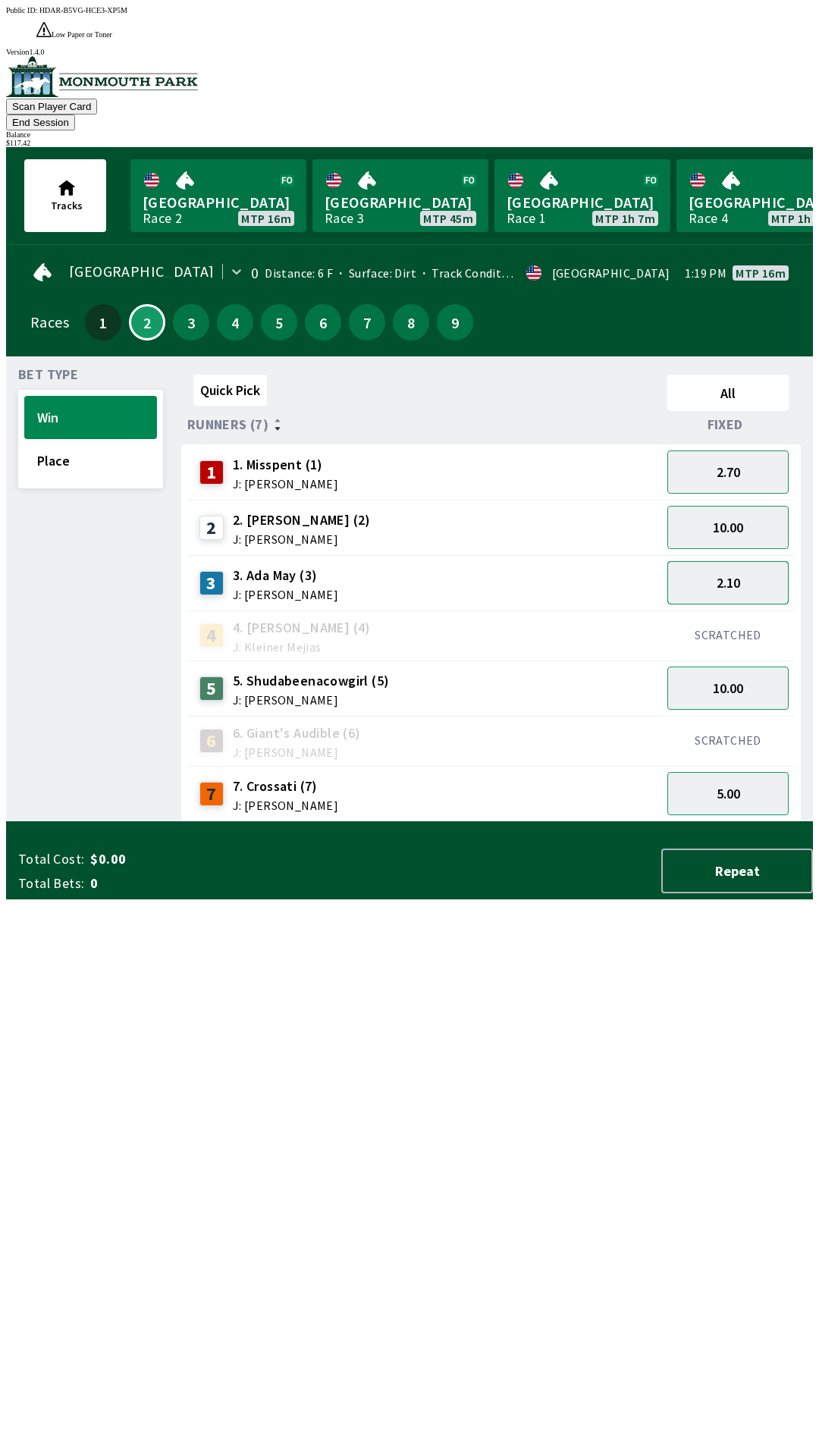
click at [745, 561] on button "2.10" at bounding box center [727, 583] width 121 height 43
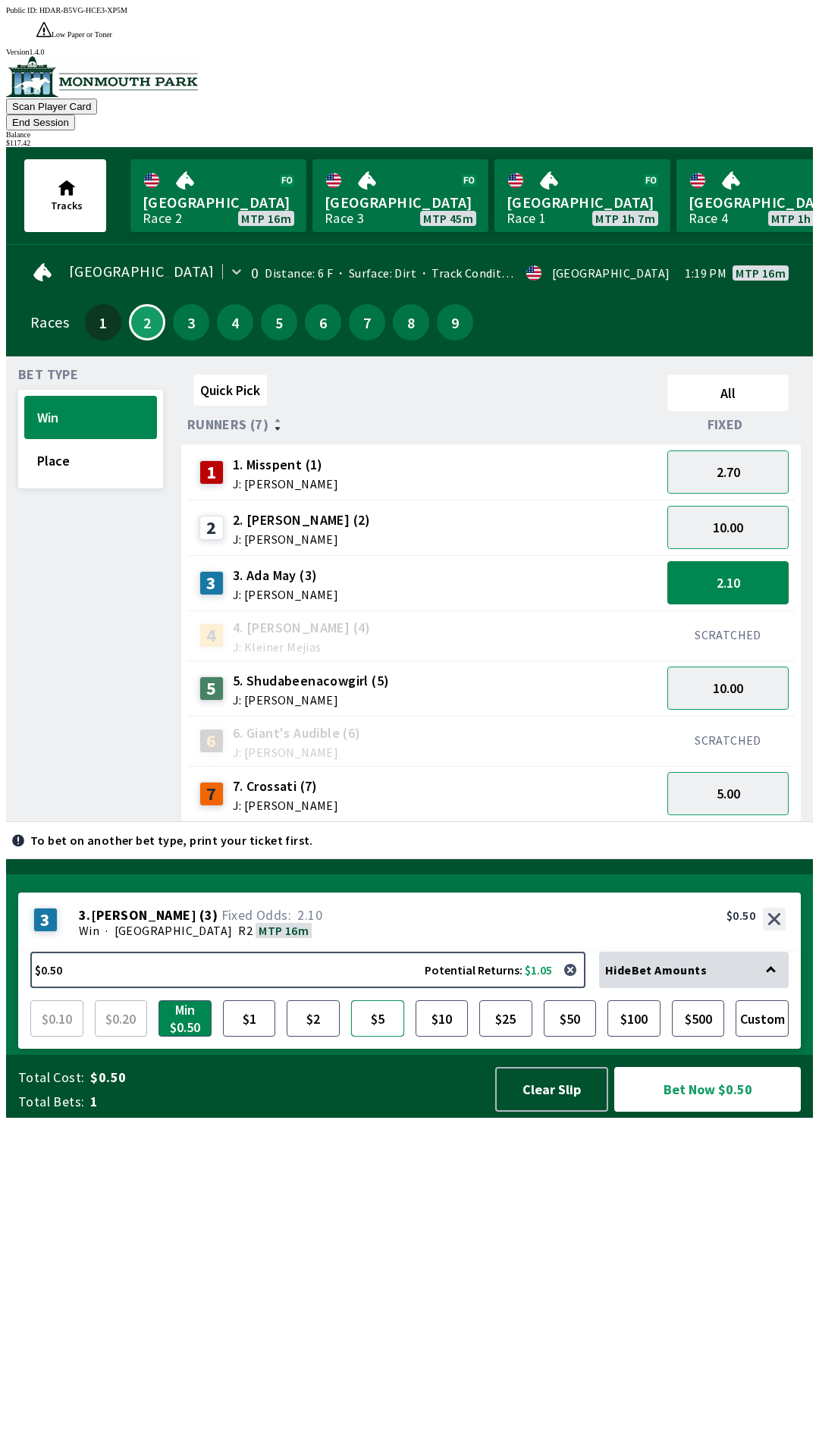
click at [383, 1037] on button "$5" at bounding box center [377, 1018] width 53 height 36
click at [667, 1112] on button "Bet Now $5.00" at bounding box center [707, 1089] width 186 height 45
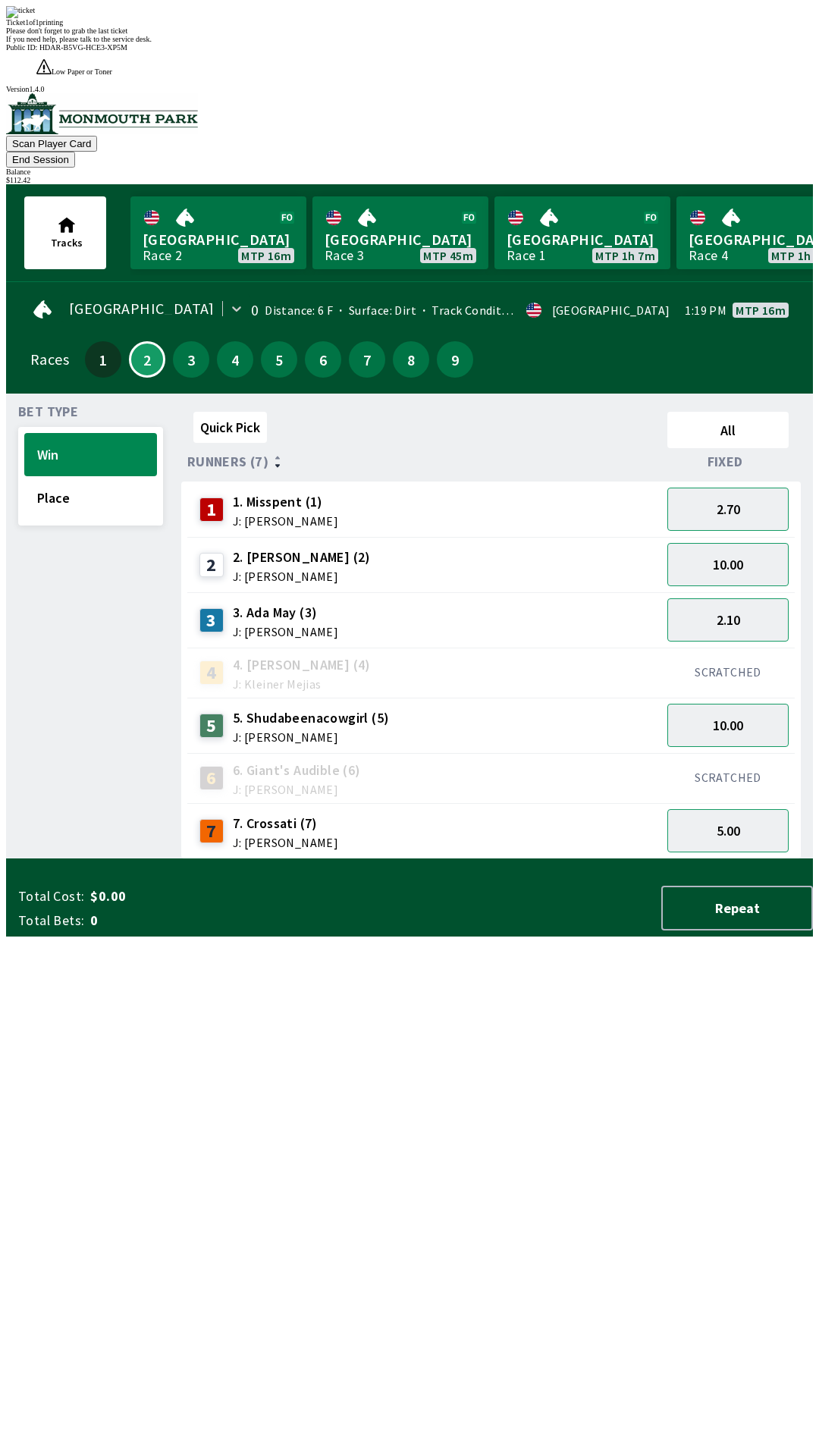
click at [384, 859] on div "Quick Pick All Runners (7) Fixed 1 1. Misspent (1) J: [PERSON_NAME] 2.70 2 2. […" at bounding box center [497, 632] width 631 height 453
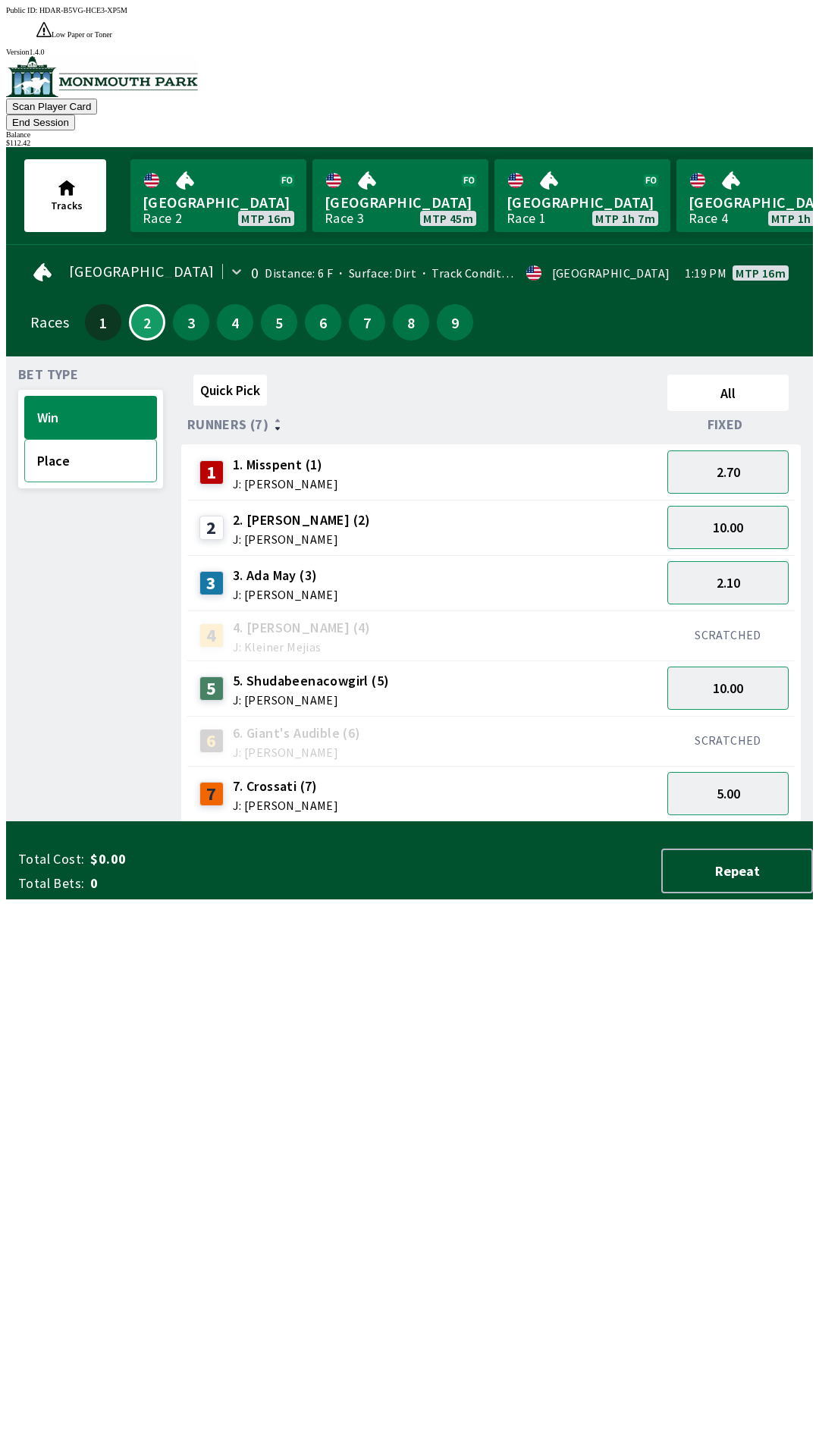
click at [111, 439] on button "Place" at bounding box center [91, 460] width 133 height 43
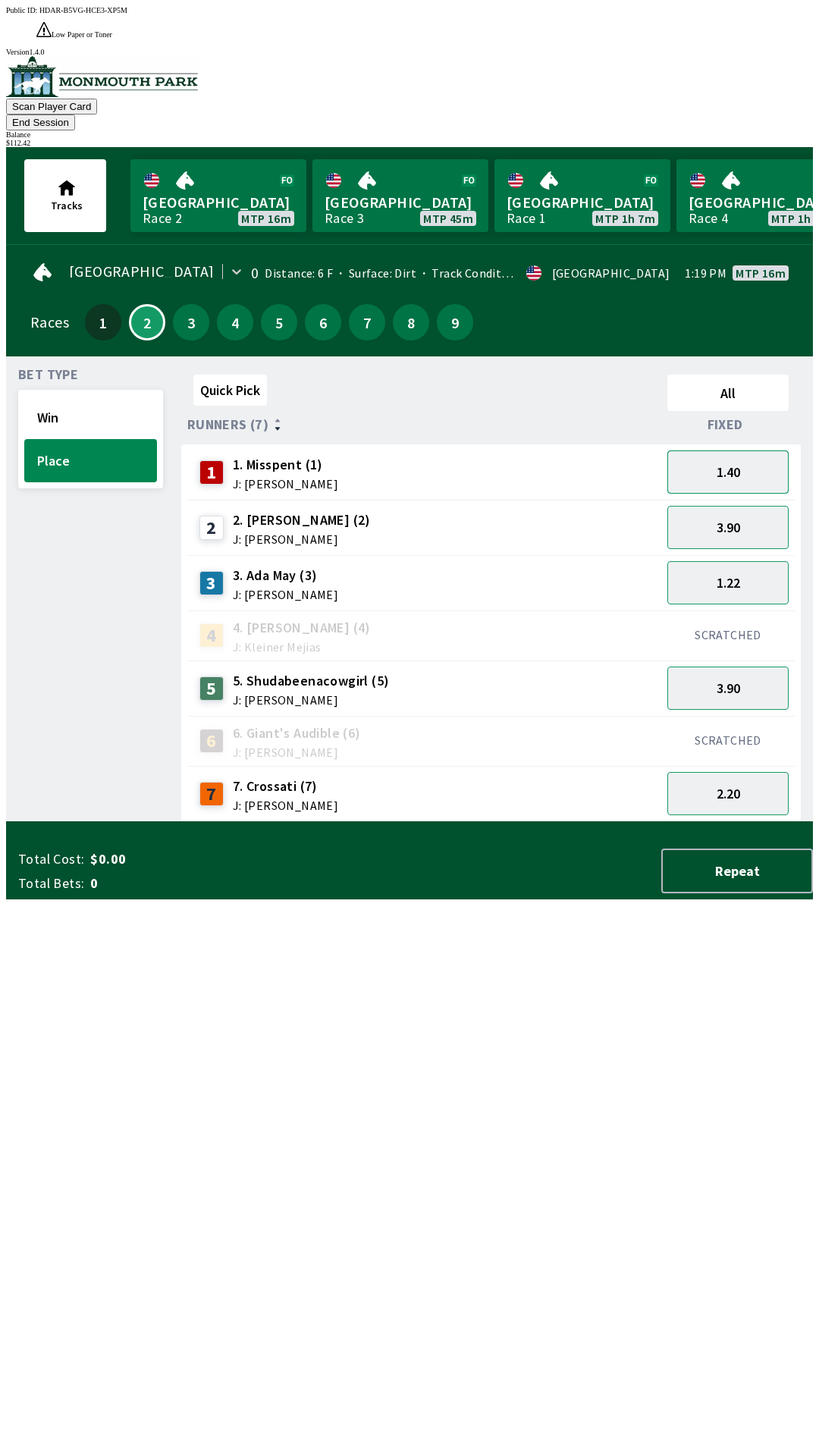
click at [737, 451] on button "1.40" at bounding box center [727, 472] width 121 height 43
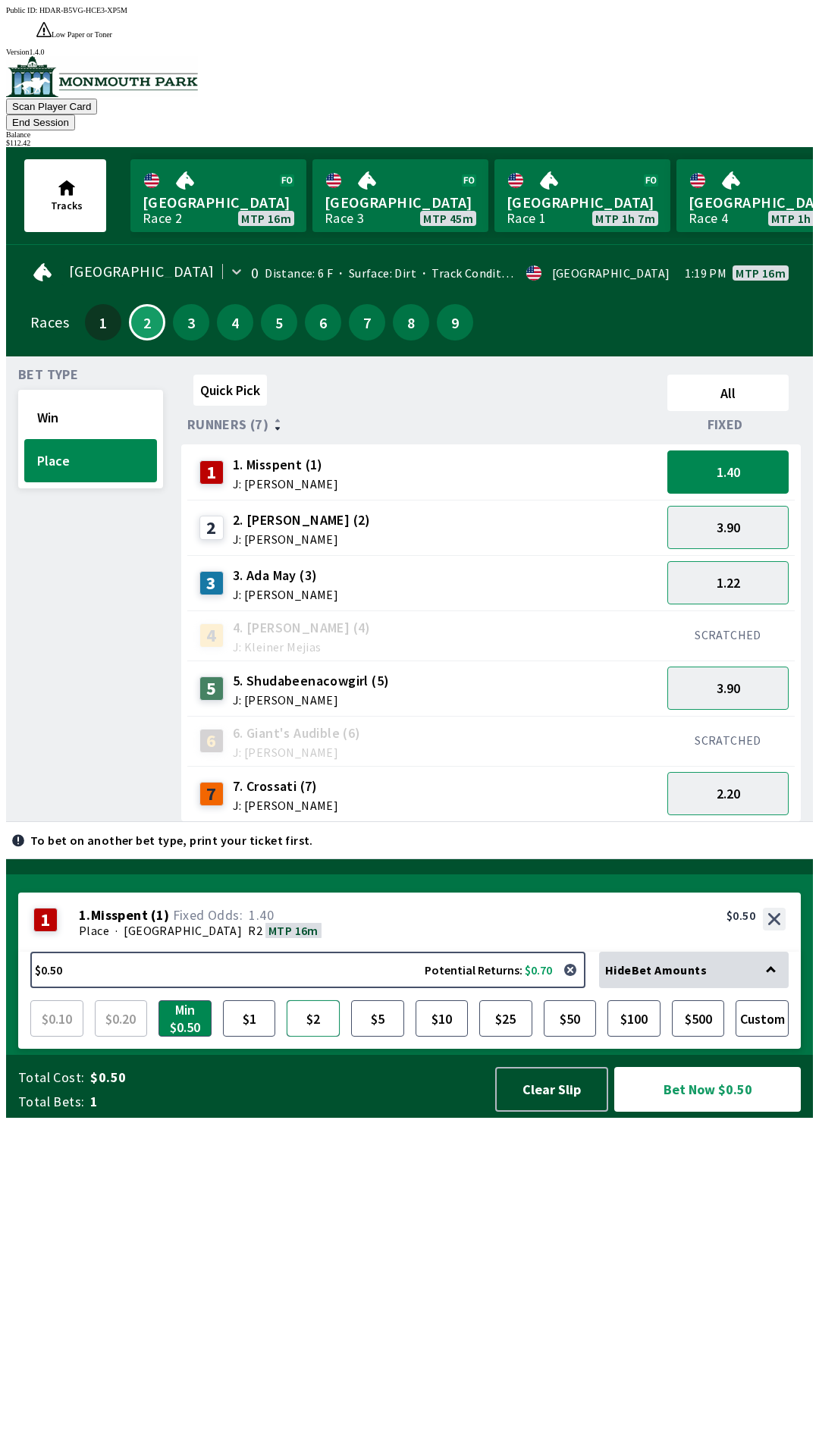
click at [316, 1037] on button "$2" at bounding box center [313, 1018] width 53 height 36
click at [673, 1112] on button "Bet Now $2.00" at bounding box center [707, 1089] width 186 height 45
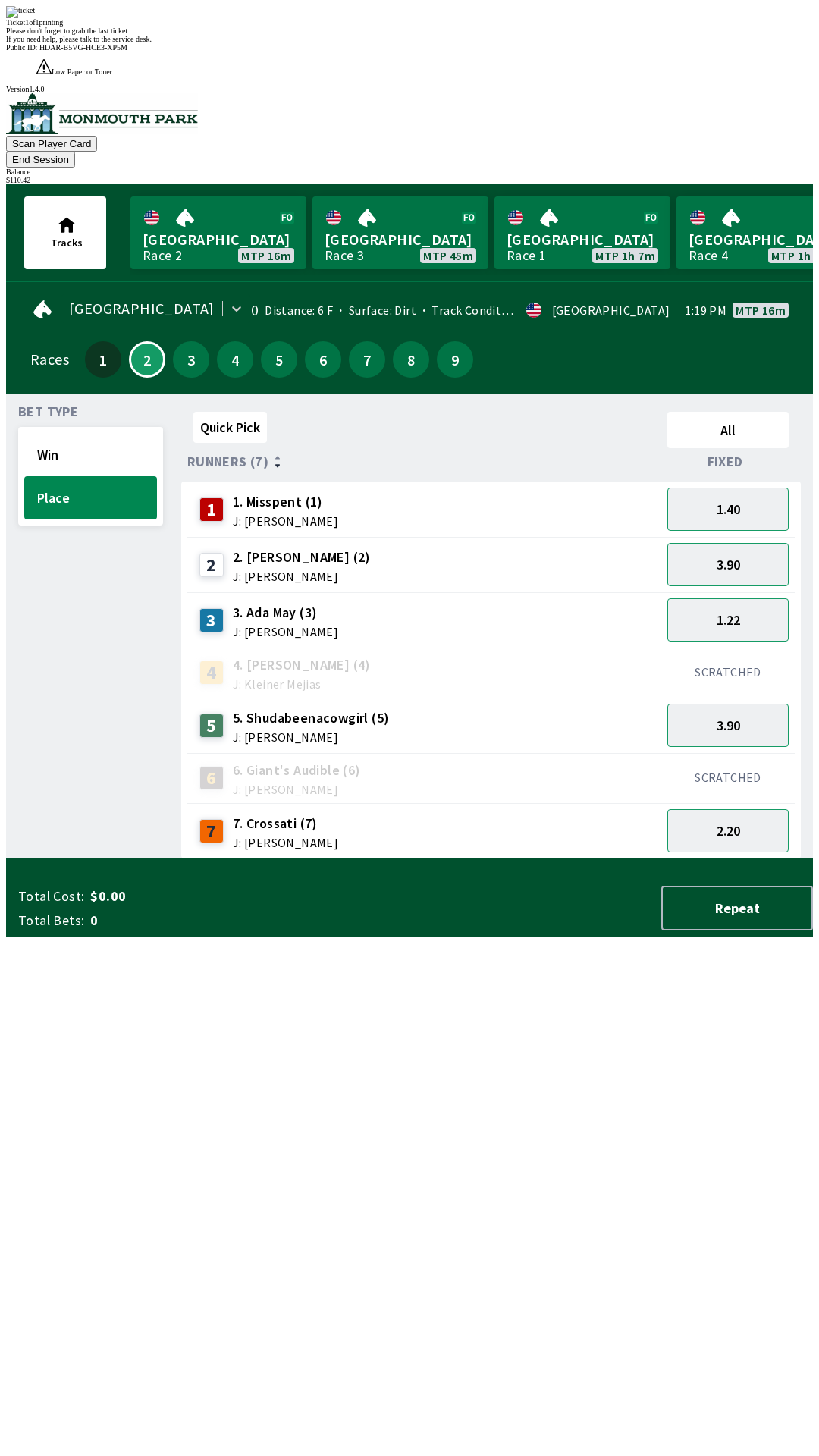
click at [520, 859] on div "Quick Pick All Runners (7) Fixed 1 1. Misspent (1) J: [PERSON_NAME] 1.40 2 2. […" at bounding box center [497, 632] width 631 height 453
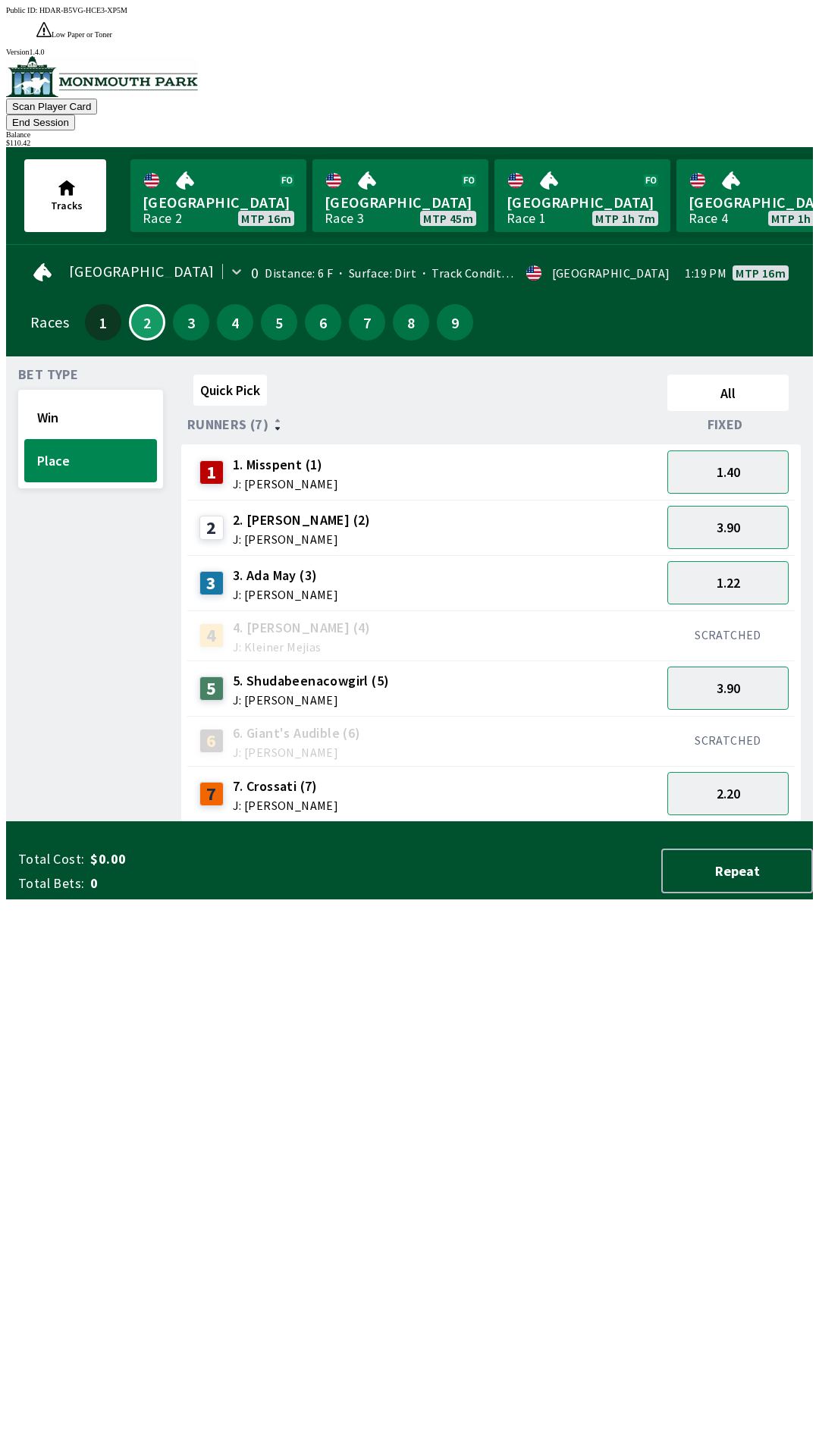
click at [75, 114] on button "End Session" at bounding box center [40, 122] width 69 height 16
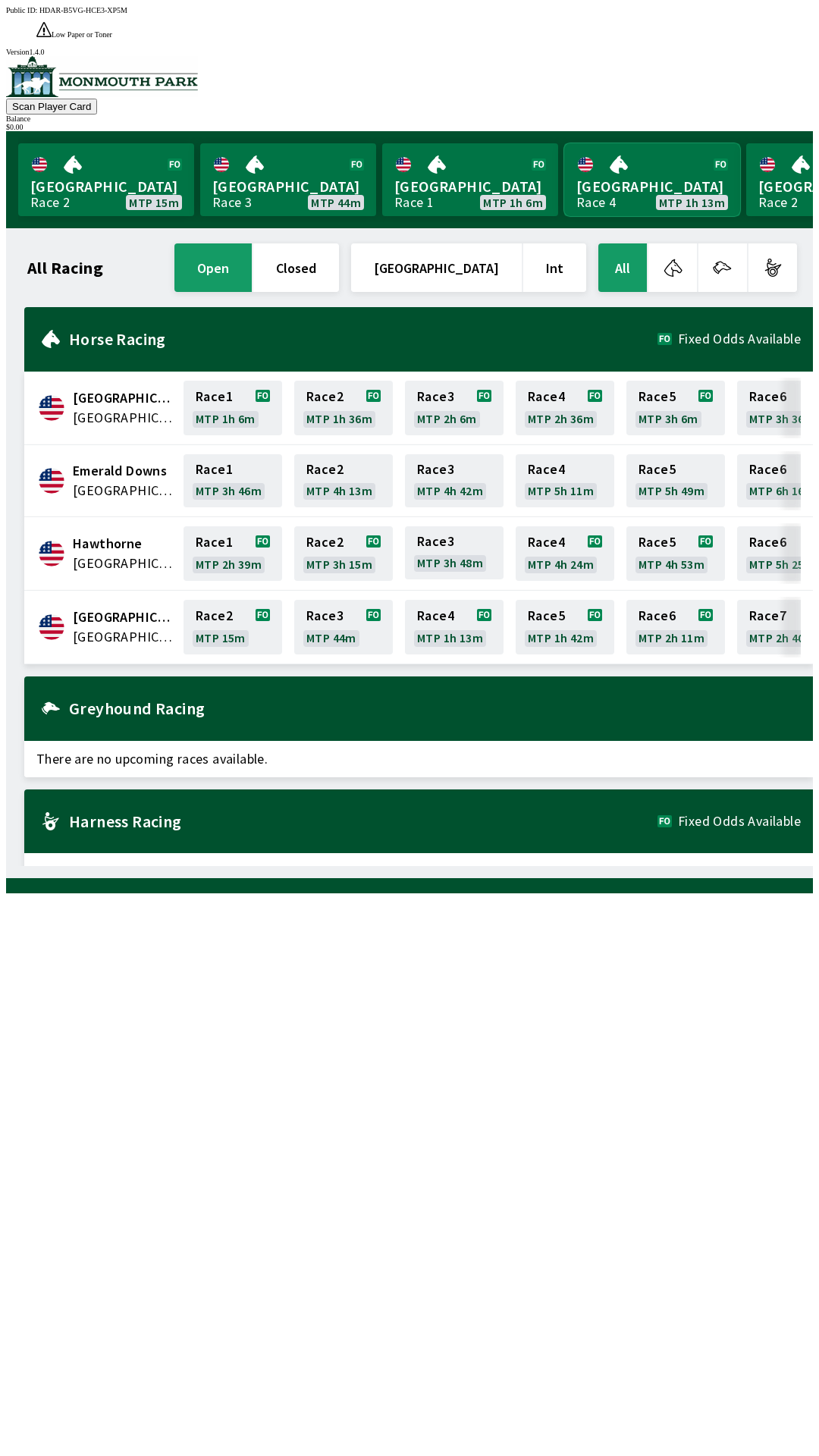
click at [634, 164] on link "Monmouth Park Race 4 MTP 1h 13m" at bounding box center [652, 179] width 176 height 73
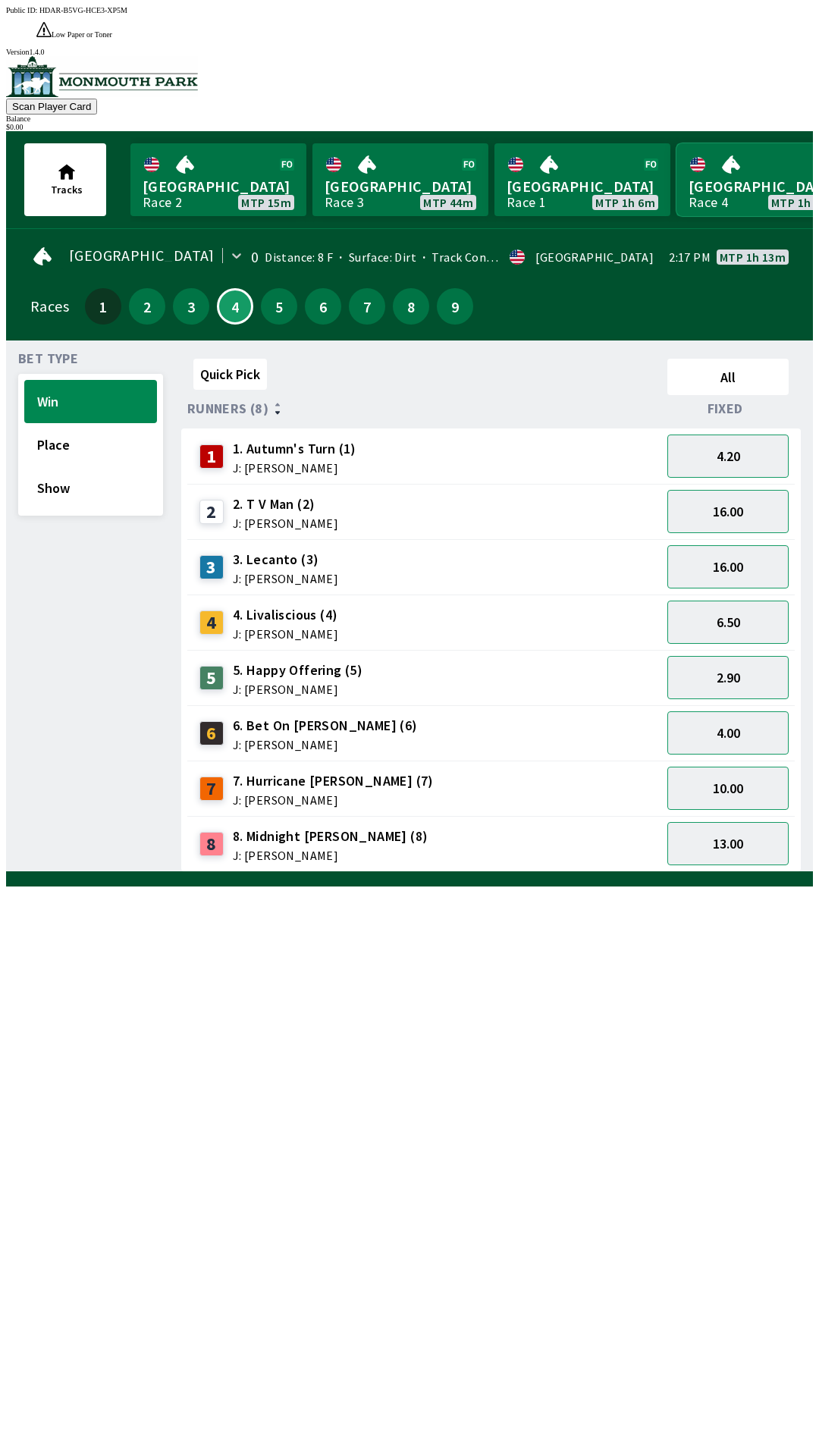
click at [676, 143] on link "Monmouth Park Race 4 MTP 1h 13m" at bounding box center [764, 179] width 176 height 73
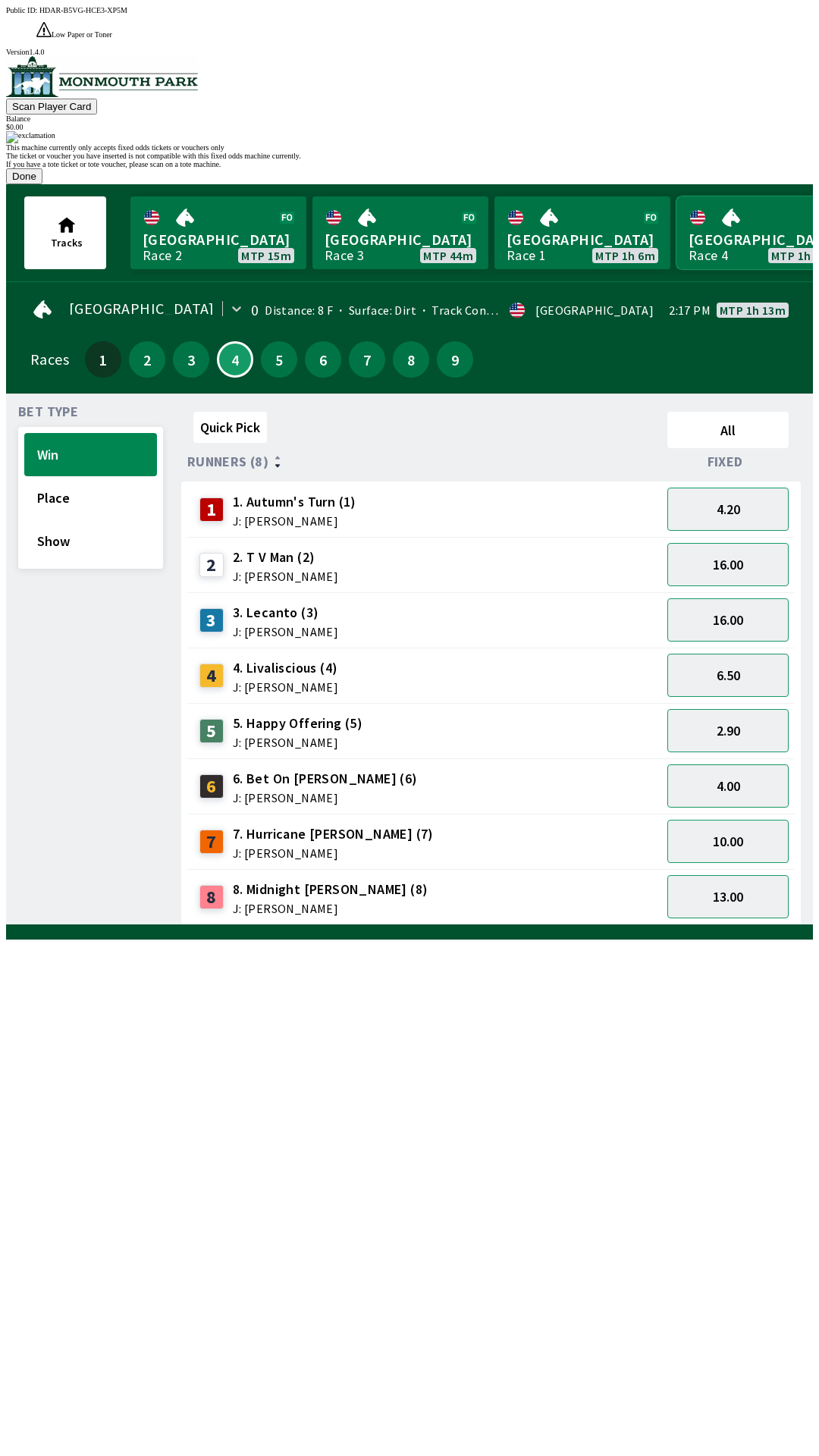
click at [676, 196] on link "Monmouth Park Race 4 MTP 1h 13m" at bounding box center [764, 232] width 176 height 73
click at [42, 184] on button "Done" at bounding box center [24, 176] width 36 height 16
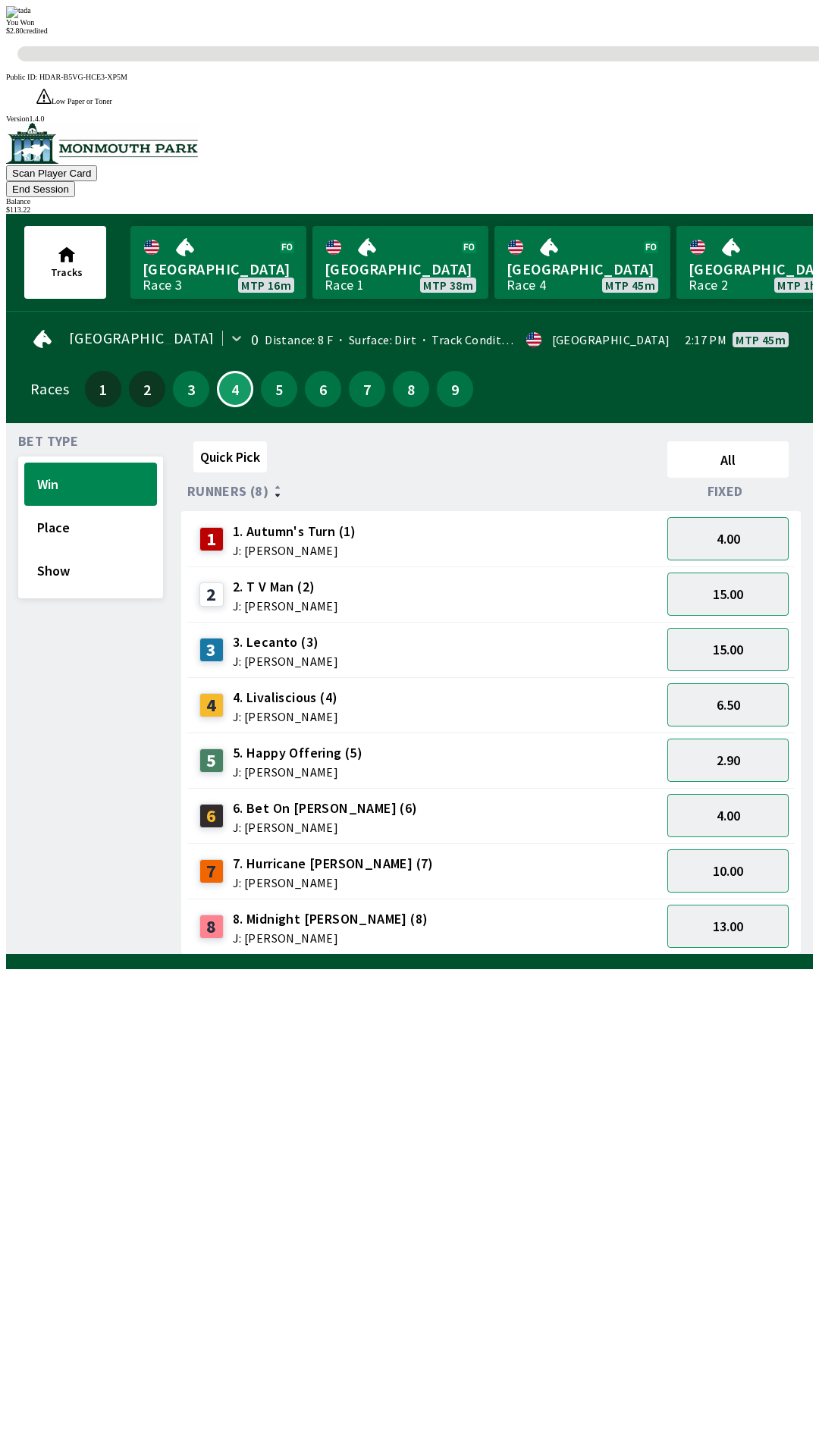
click at [307, 955] on div "Quick Pick All Runners (8) Fixed 1 1. Autumn's Turn (1) J: [PERSON_NAME] 4.00 2…" at bounding box center [497, 695] width 631 height 520
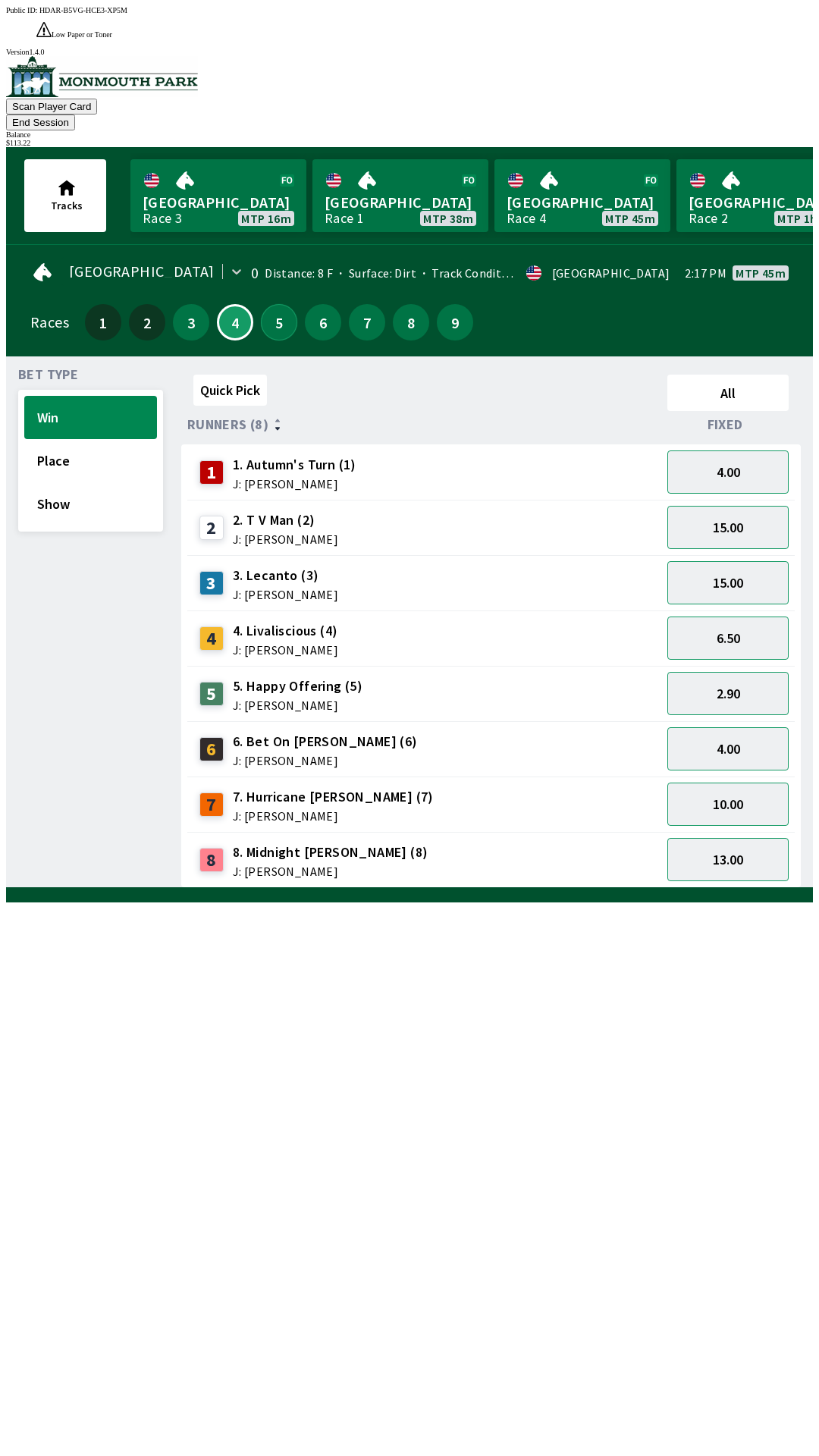
click at [272, 304] on button "5" at bounding box center [279, 322] width 36 height 36
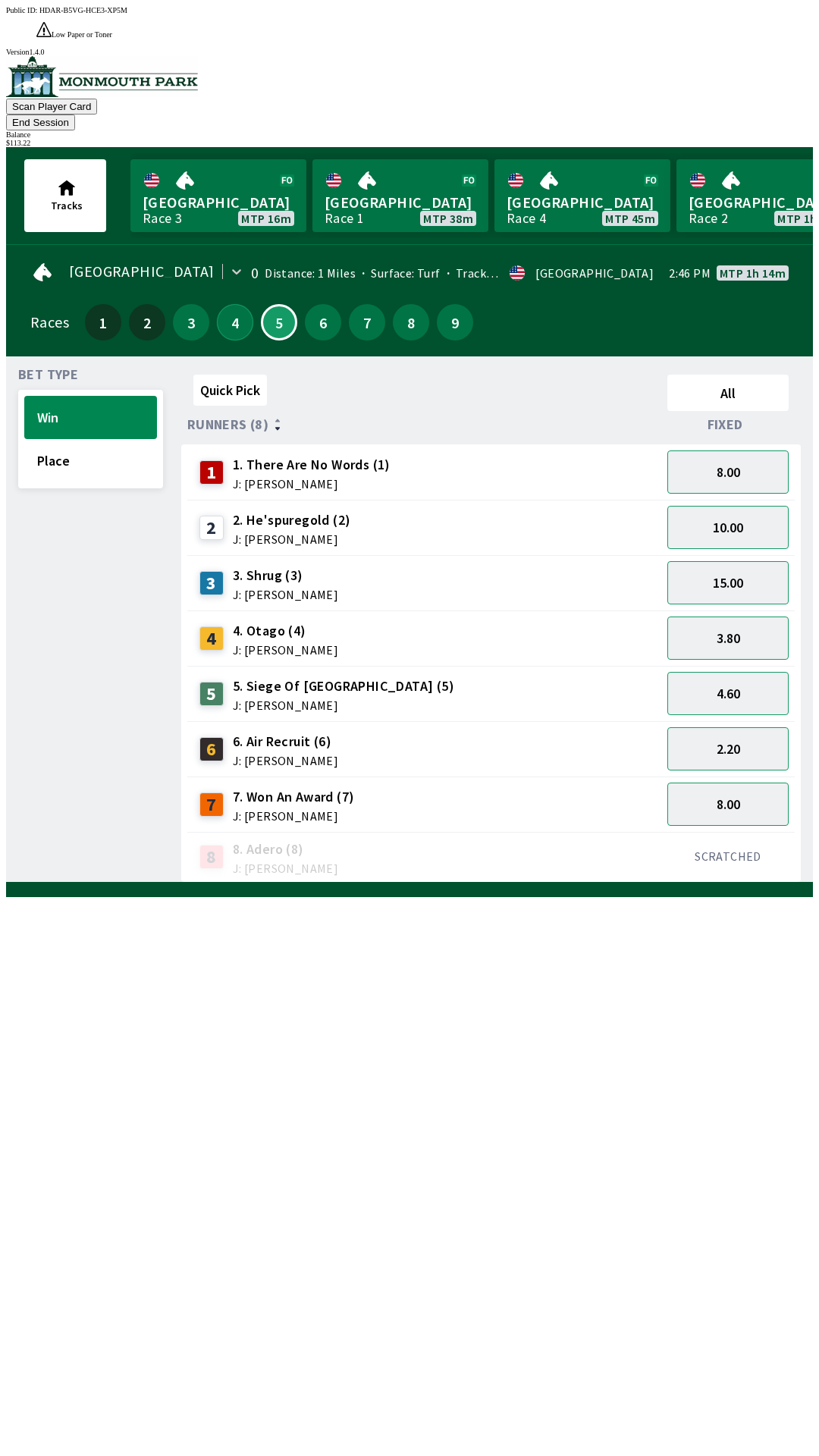
click at [227, 304] on button "4" at bounding box center [235, 322] width 36 height 36
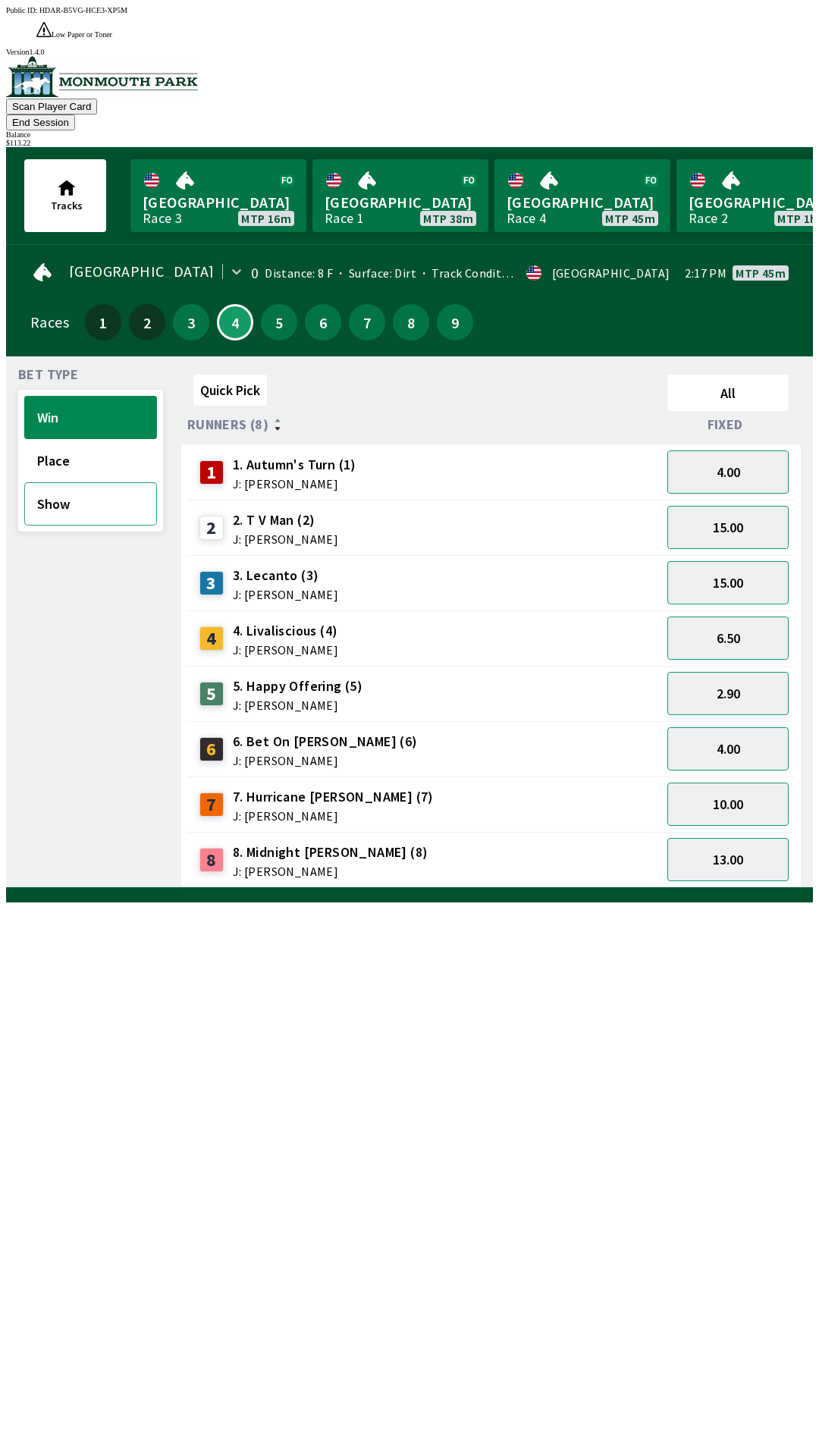
click at [94, 482] on button "Show" at bounding box center [91, 504] width 133 height 43
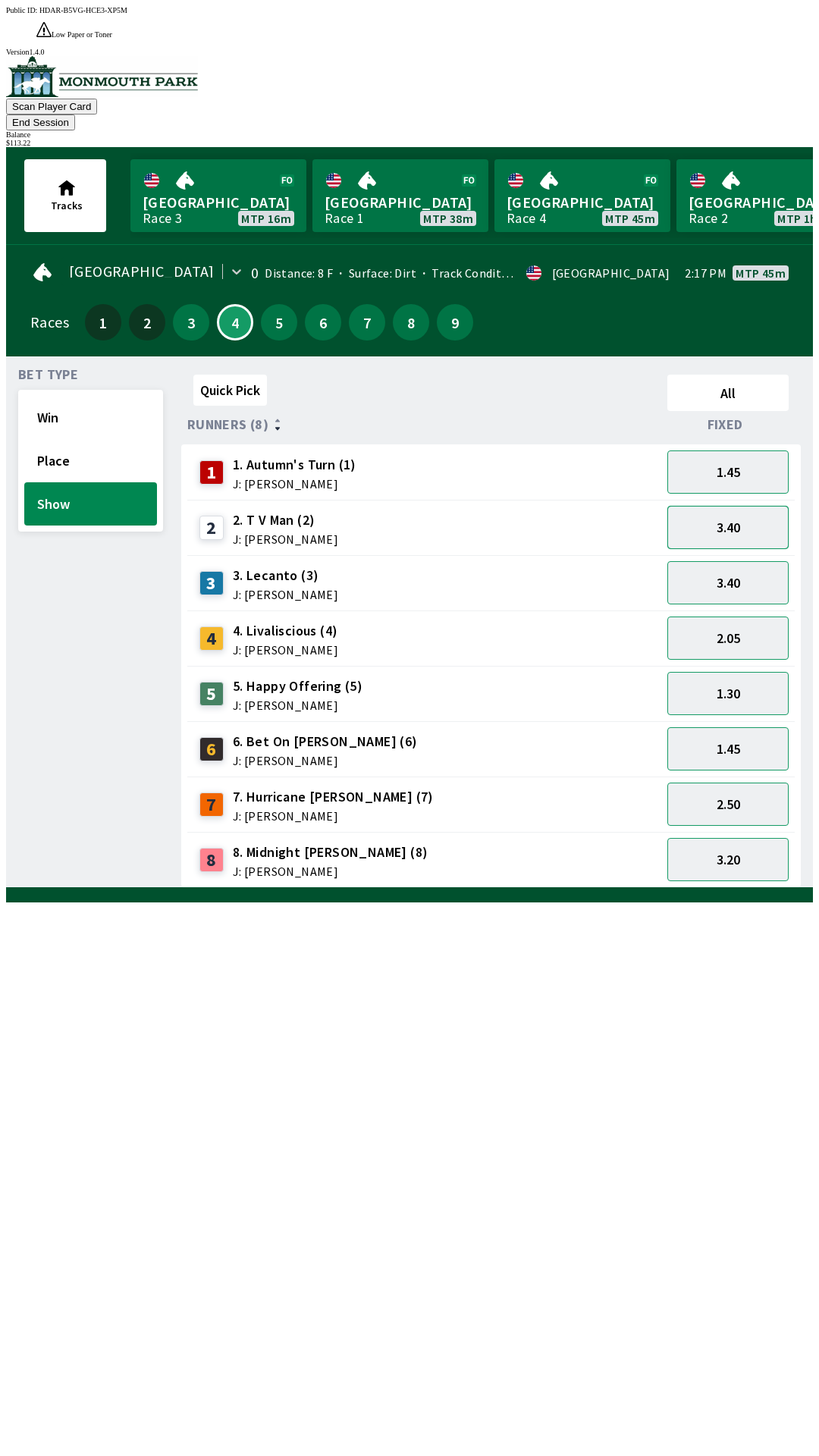
click at [734, 505] on button "3.40" at bounding box center [727, 527] width 121 height 43
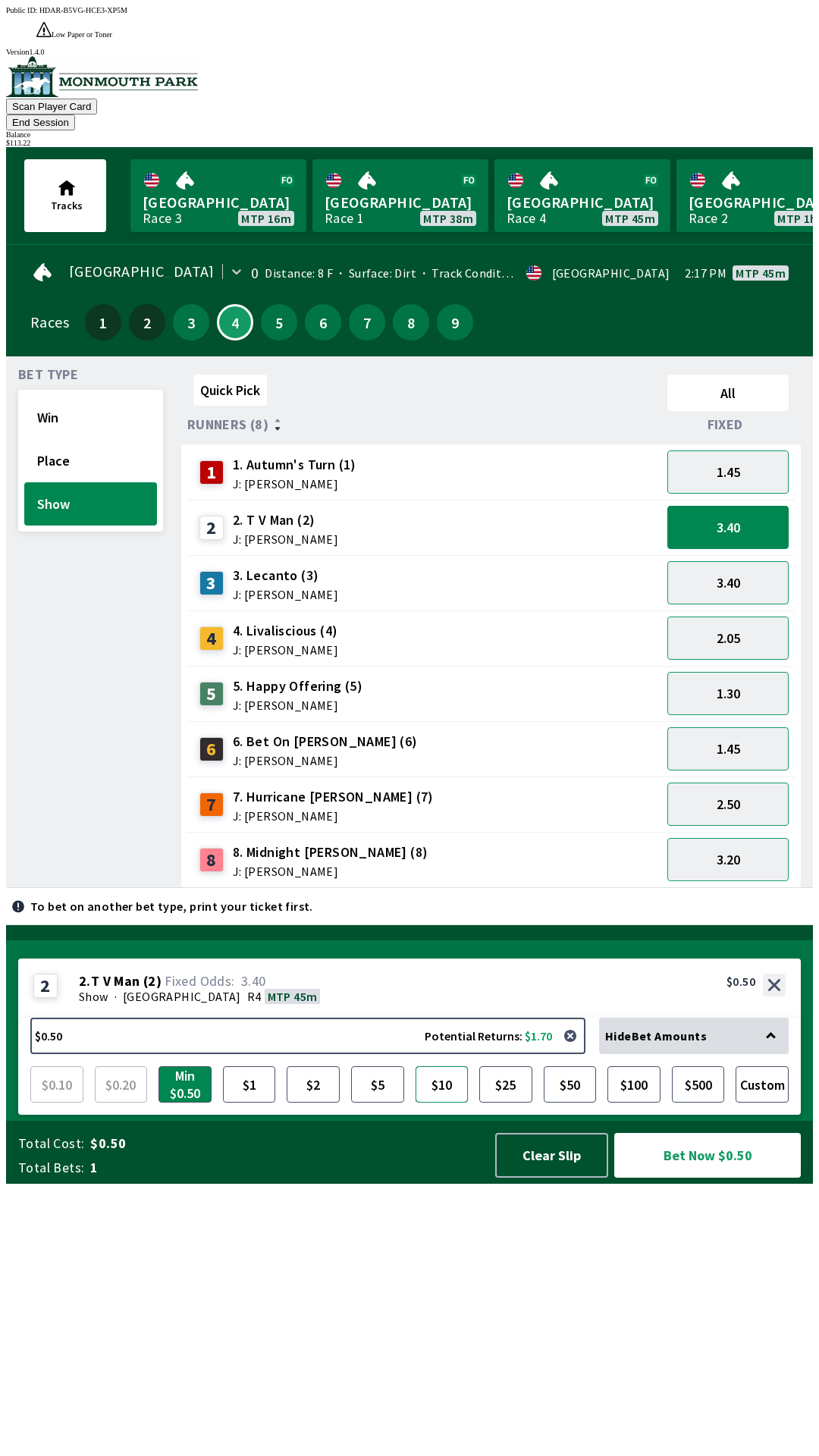
click at [441, 1103] on button "$10" at bounding box center [441, 1085] width 53 height 36
click at [662, 1177] on button "Bet Now $10.00" at bounding box center [707, 1156] width 186 height 45
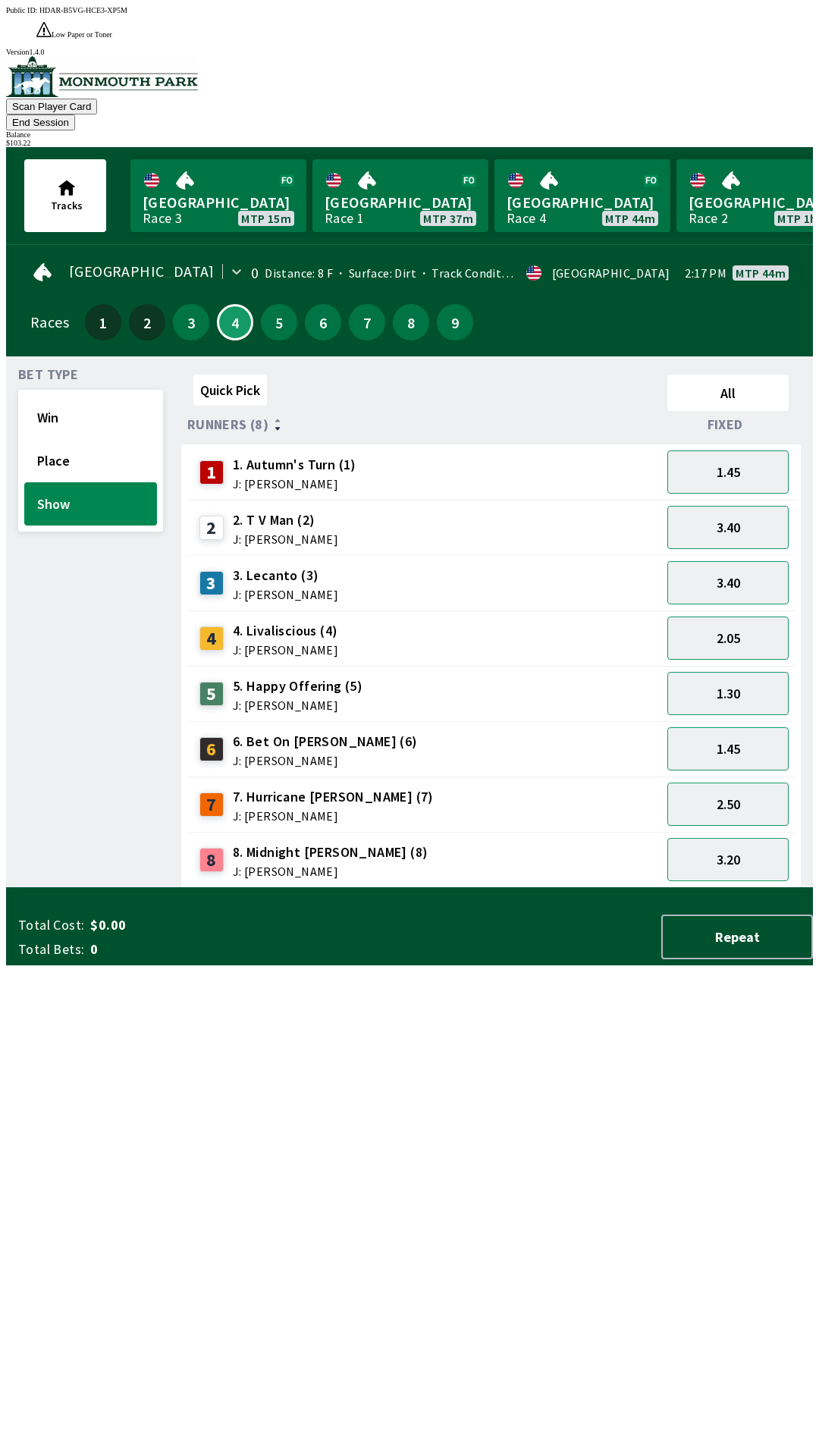
click at [182, 888] on div "Quick Pick All Runners (8) Fixed 1 1. Autumn's Turn (1) J: [PERSON_NAME] 1.45 2…" at bounding box center [497, 629] width 631 height 520
click at [267, 304] on button "5" at bounding box center [279, 322] width 36 height 36
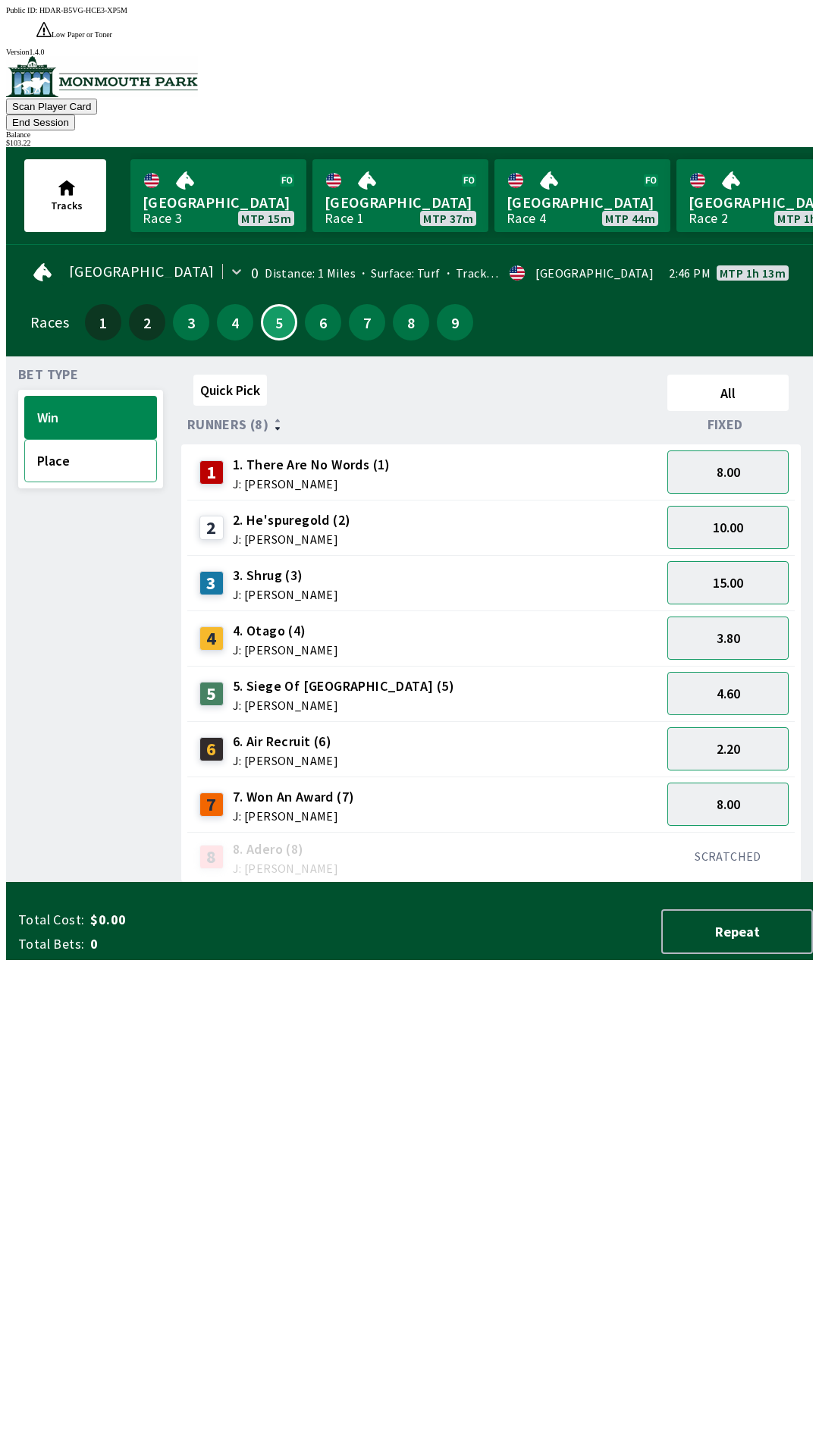
click at [85, 439] on button "Place" at bounding box center [91, 460] width 133 height 43
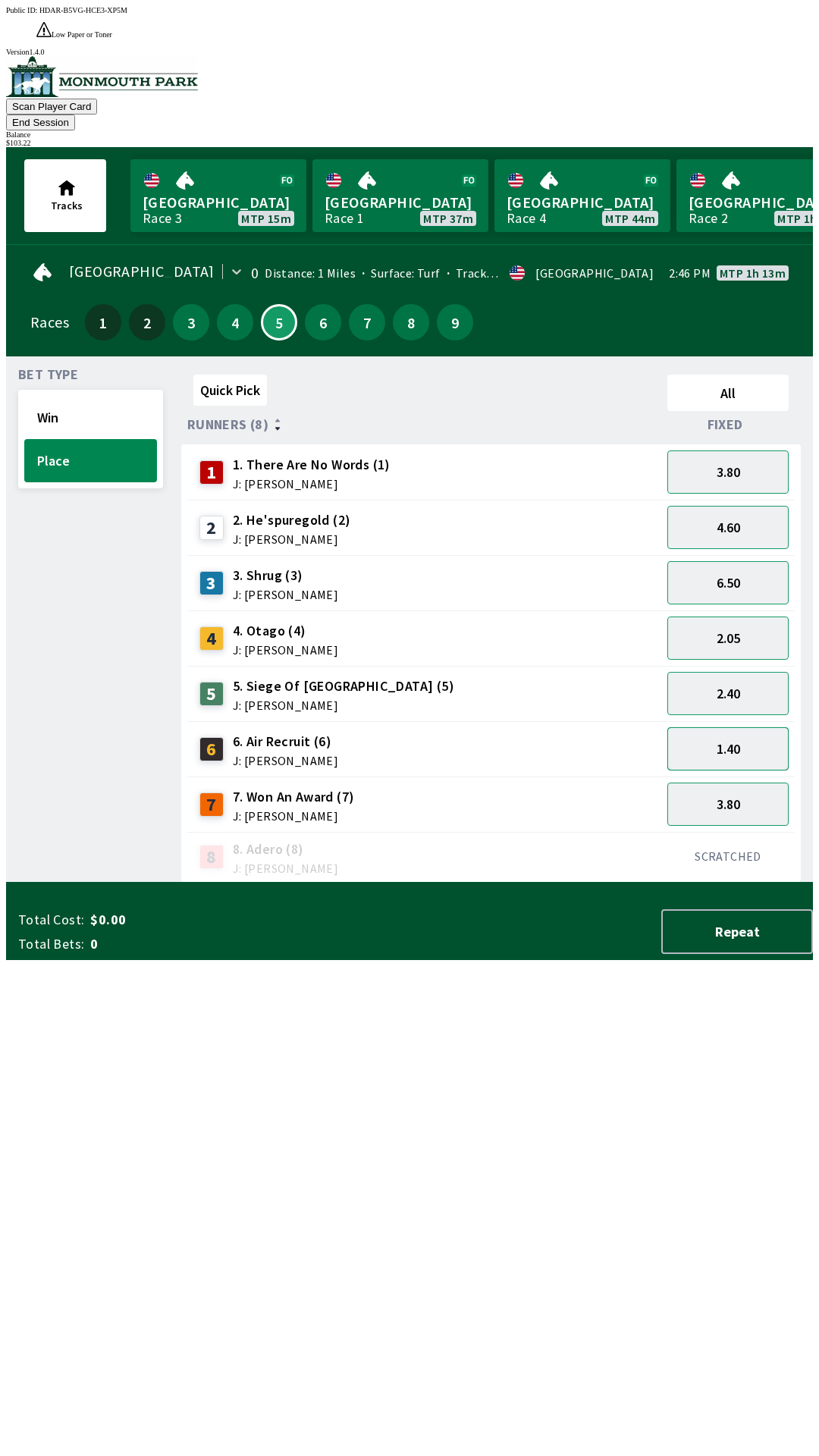
click at [727, 728] on button "1.40" at bounding box center [727, 749] width 121 height 43
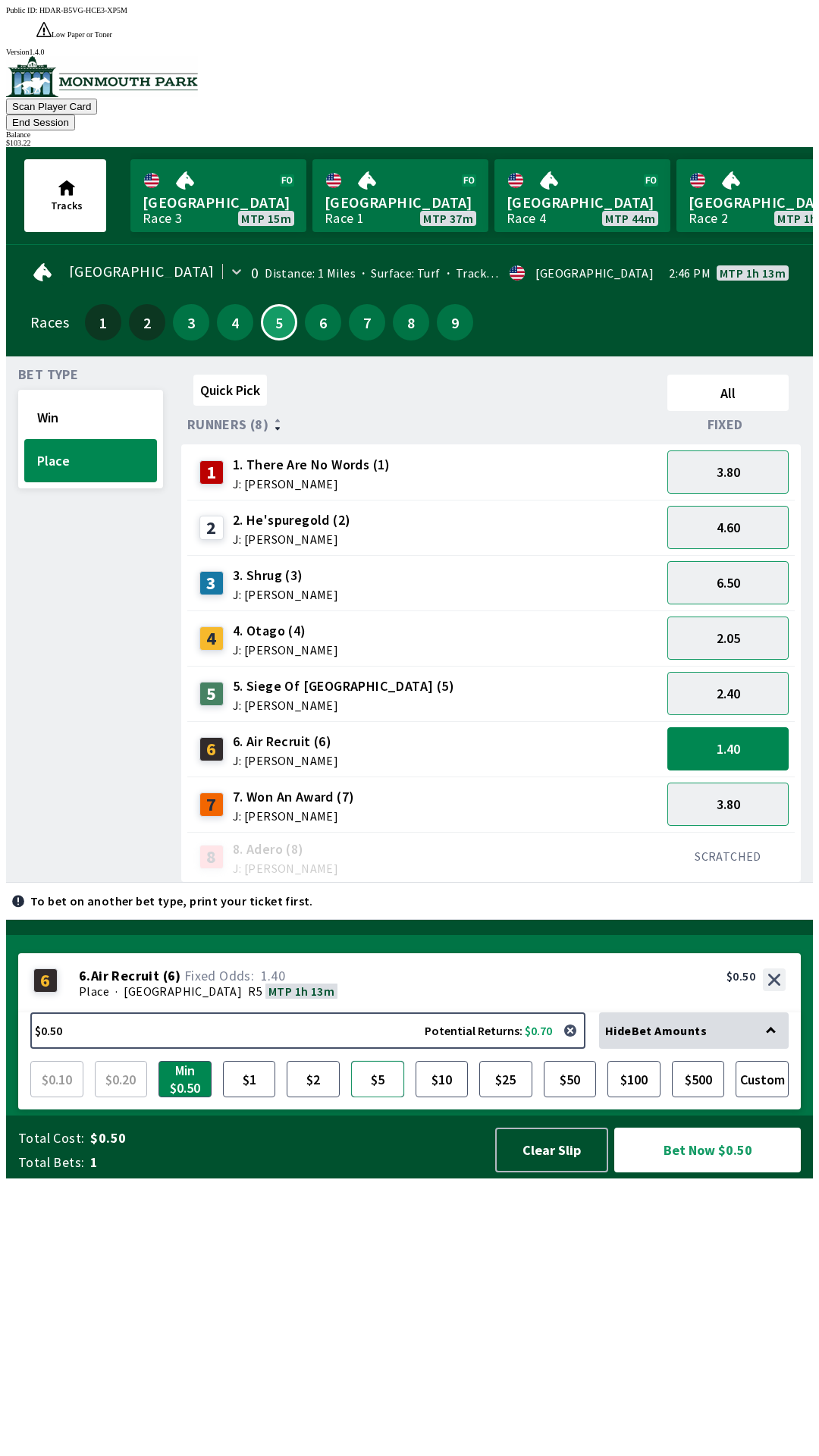
click at [365, 1097] on button "$5" at bounding box center [377, 1079] width 53 height 36
click at [677, 1173] on button "Bet Now $5.00" at bounding box center [707, 1150] width 186 height 45
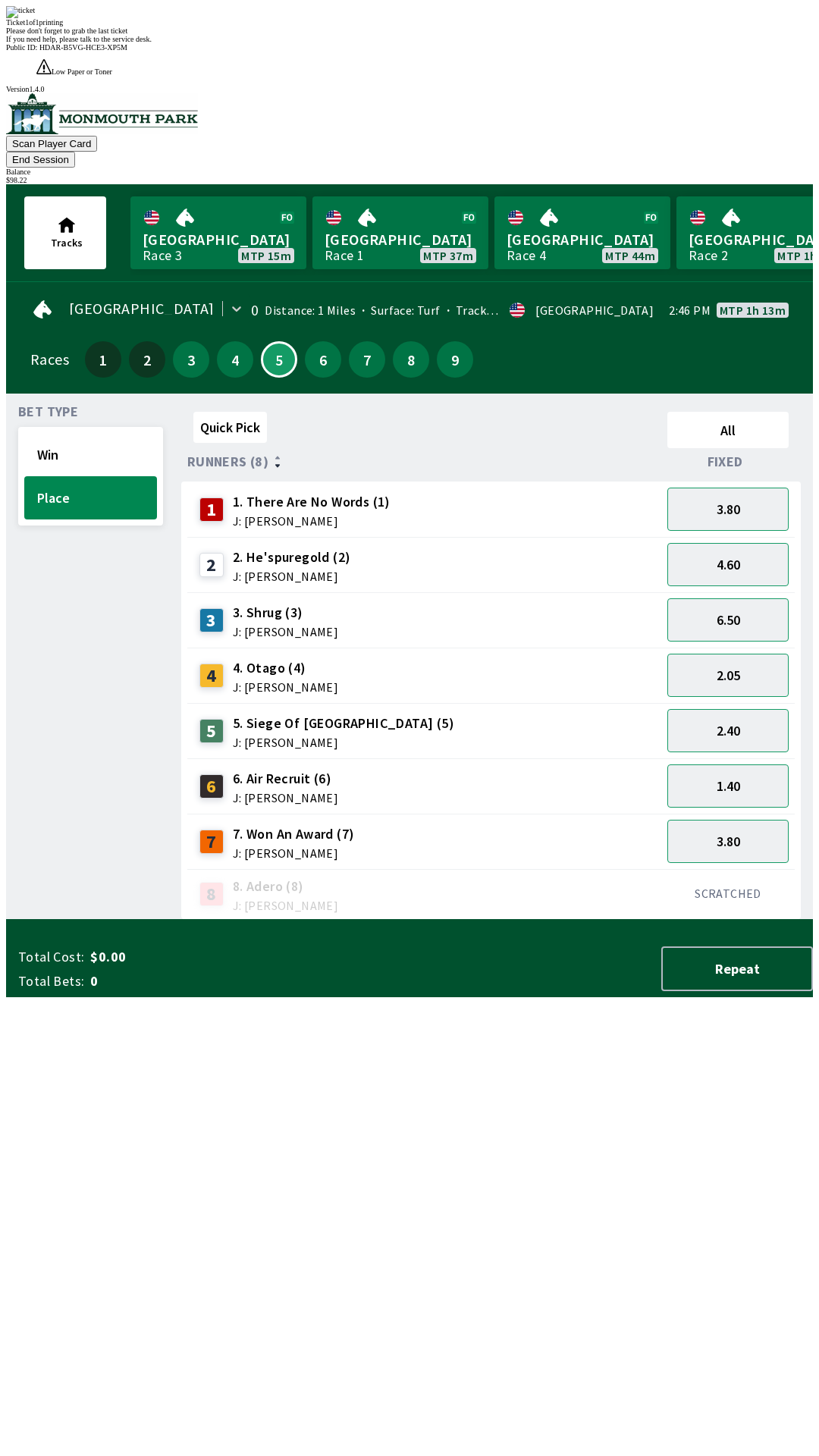
click at [172, 920] on div "Bet Type Win Place Quick Pick All Runners (8) Fixed 1 1. There Are No Words (1)…" at bounding box center [415, 659] width 795 height 520
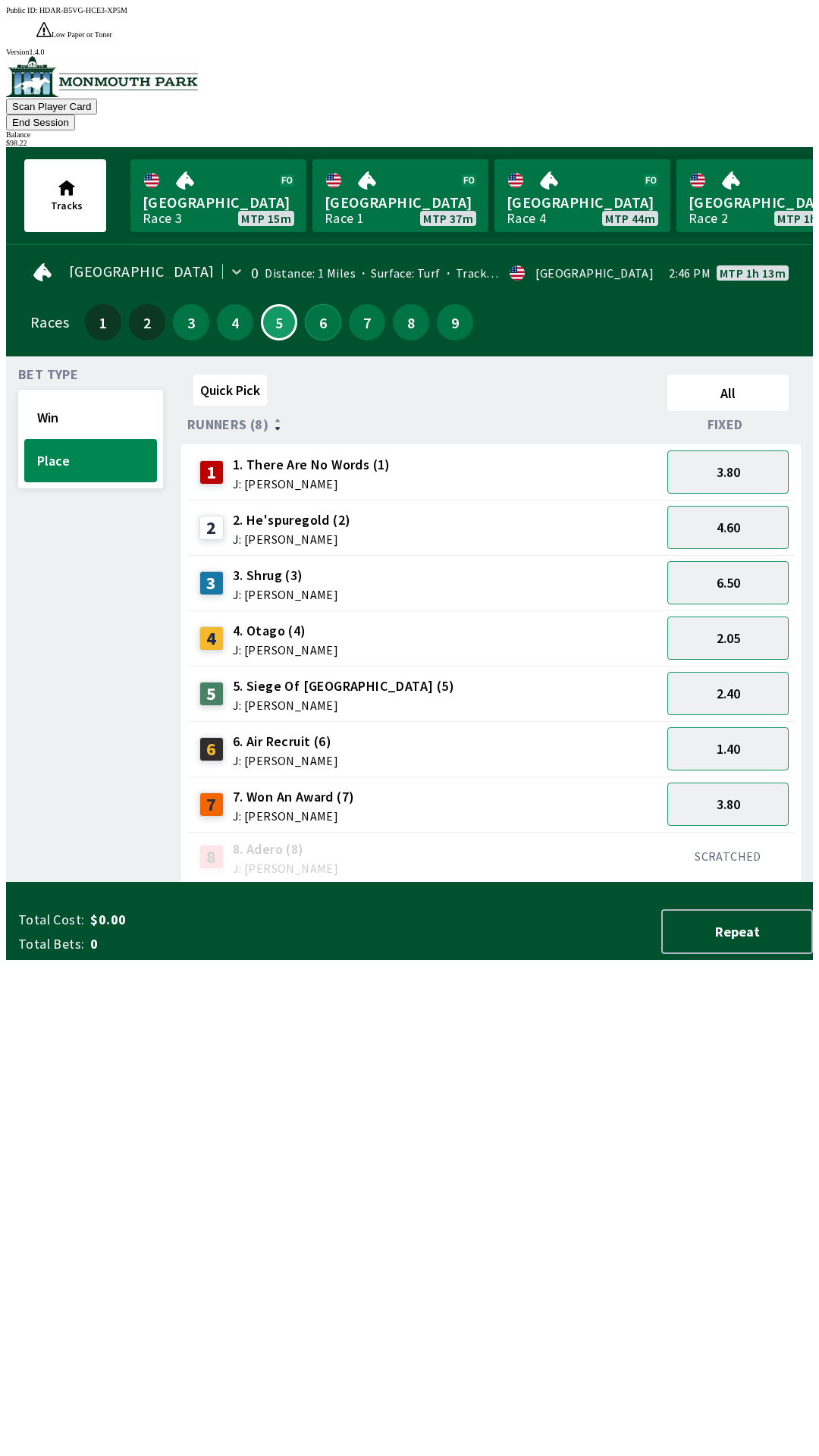
click at [323, 304] on button "6" at bounding box center [323, 322] width 36 height 36
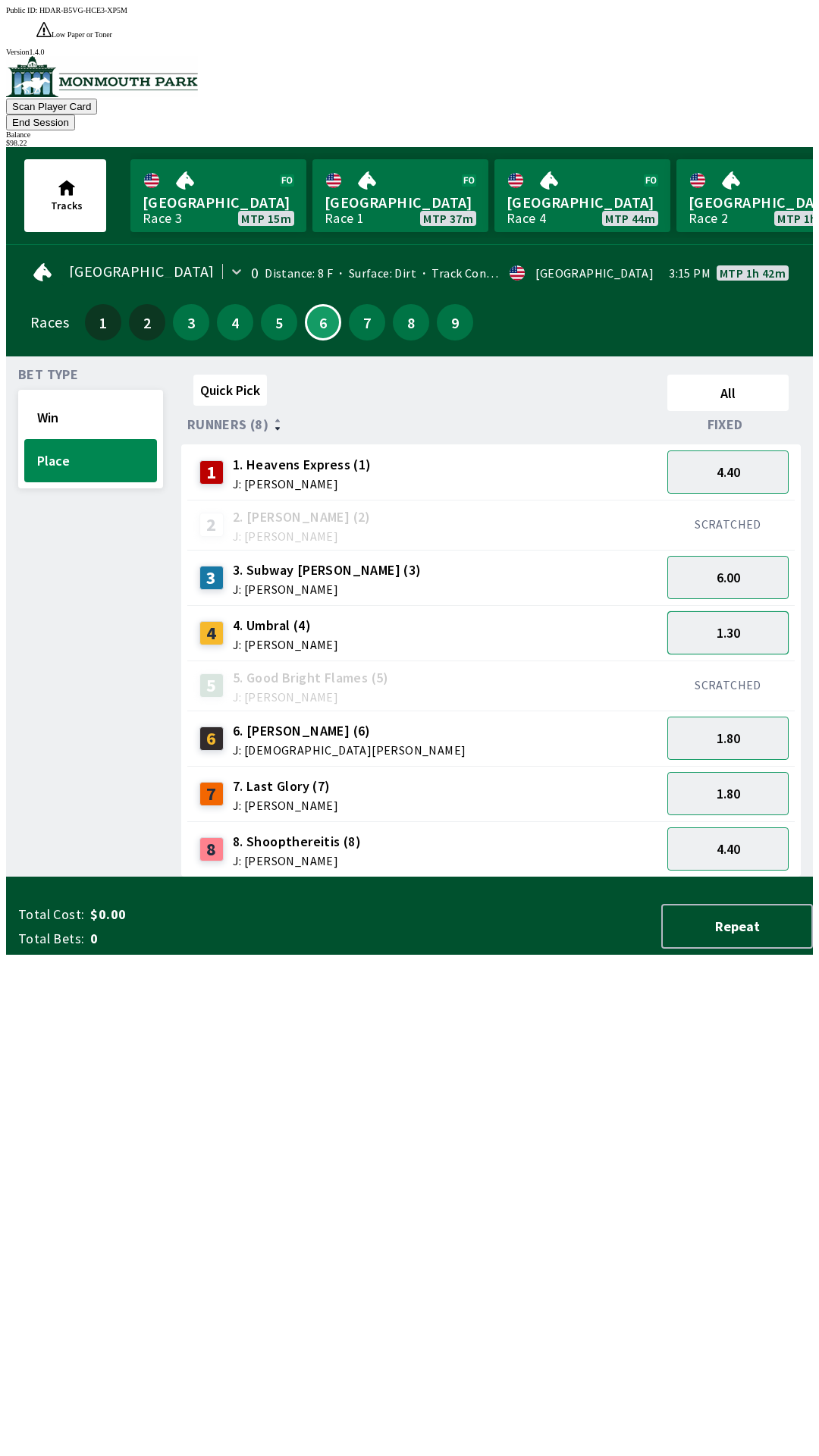
click at [708, 612] on button "1.30" at bounding box center [727, 633] width 121 height 43
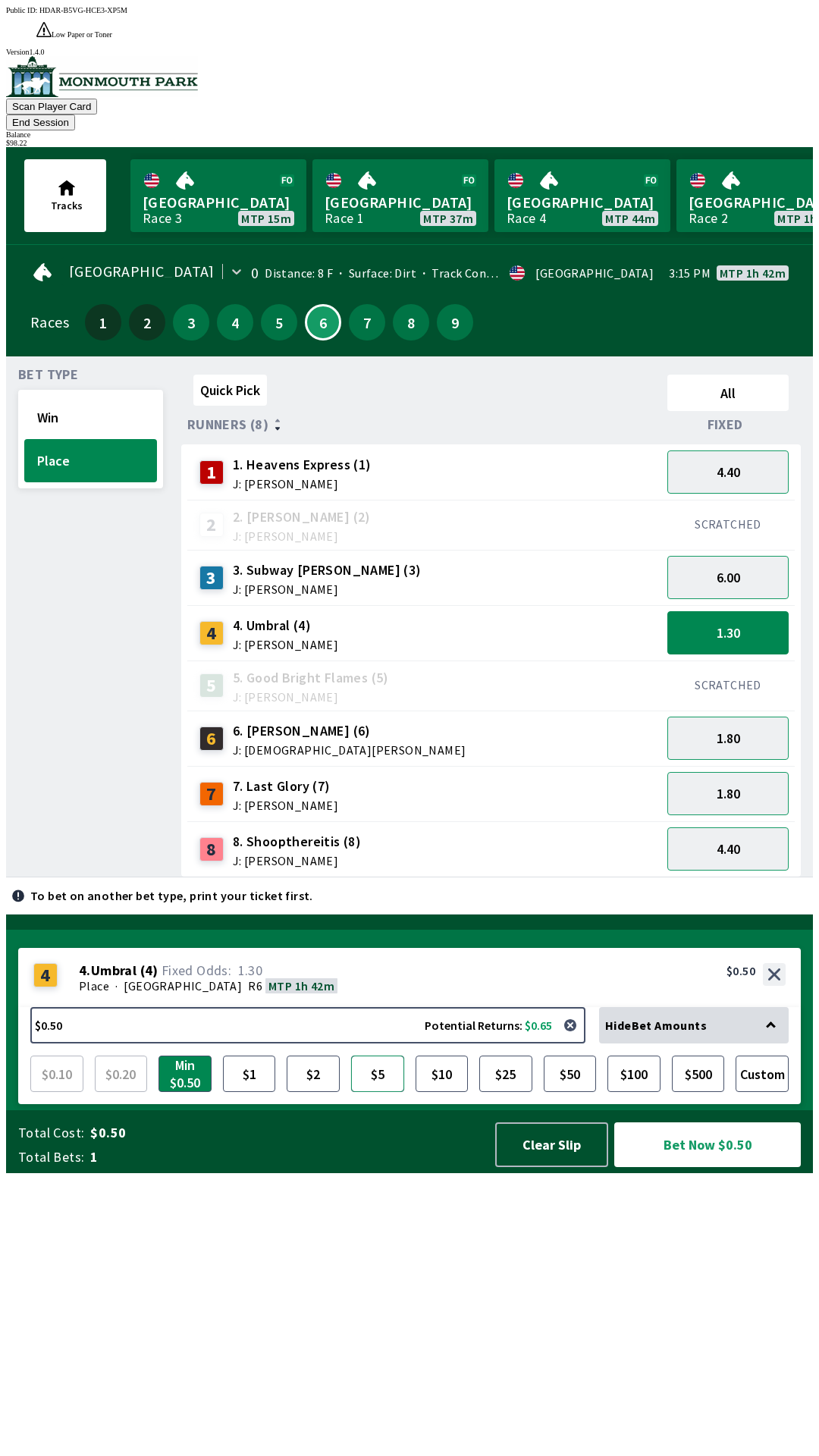
click at [374, 1092] on button "$5" at bounding box center [377, 1074] width 53 height 36
click at [666, 1167] on button "Bet Now $5.00" at bounding box center [707, 1145] width 186 height 45
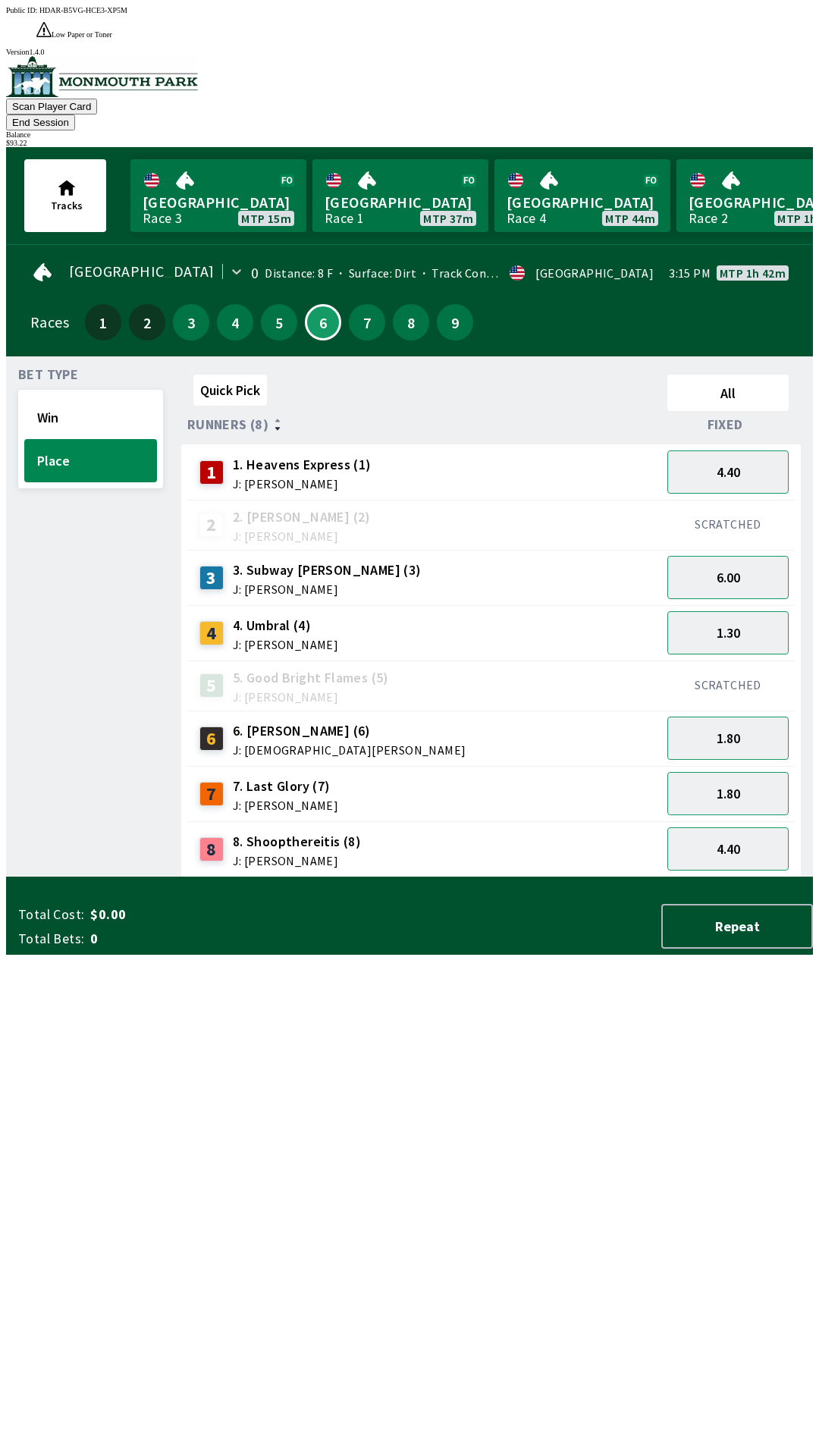
click at [189, 878] on div "Quick Pick All Runners (8) Fixed 1 1. Heavens Express (1) J: [PERSON_NAME] 4.40…" at bounding box center [497, 623] width 631 height 509
click at [361, 304] on button "7" at bounding box center [367, 322] width 36 height 36
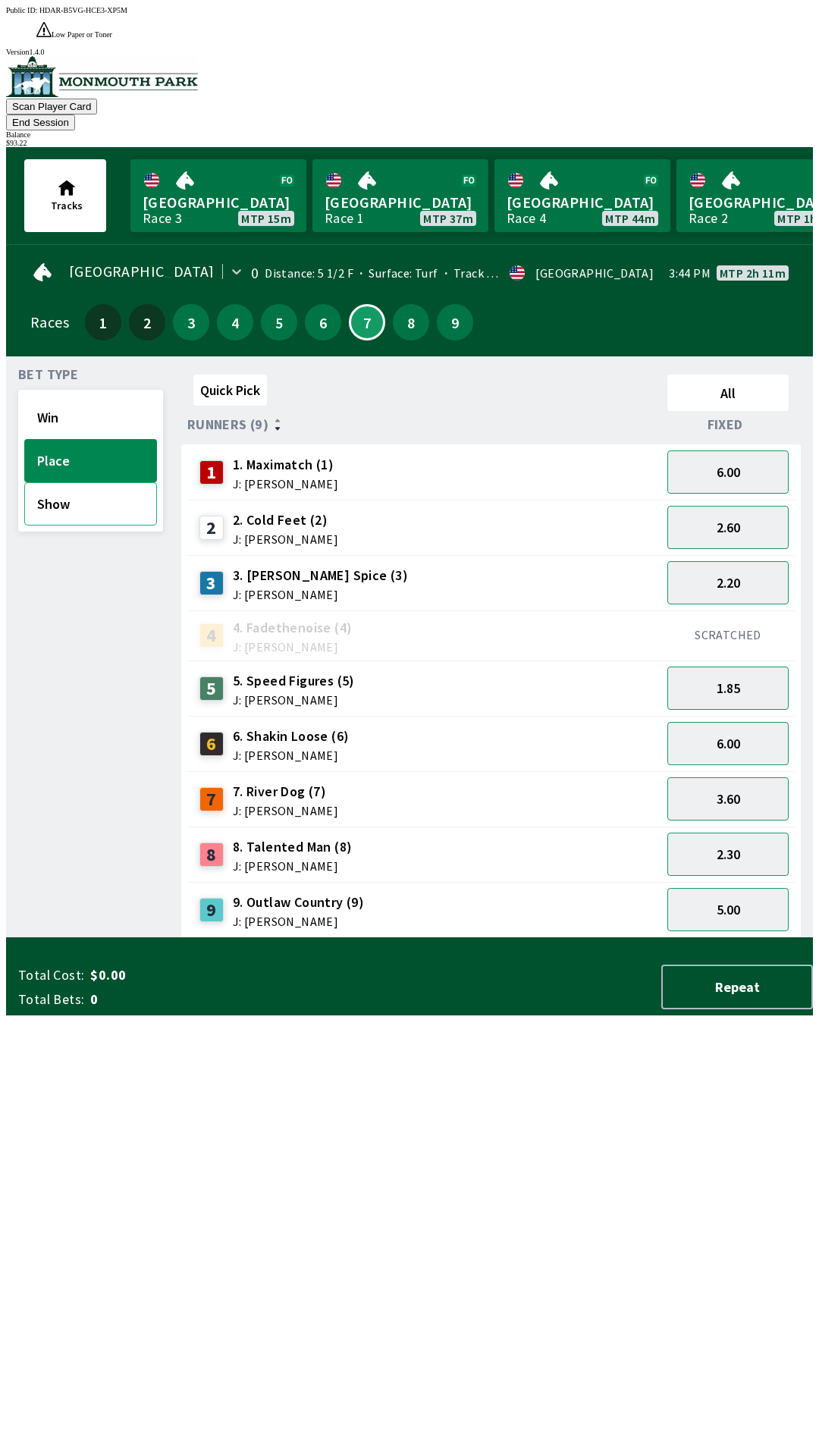
click at [109, 482] on button "Show" at bounding box center [91, 504] width 133 height 43
click at [715, 722] on button "3.40" at bounding box center [727, 744] width 121 height 43
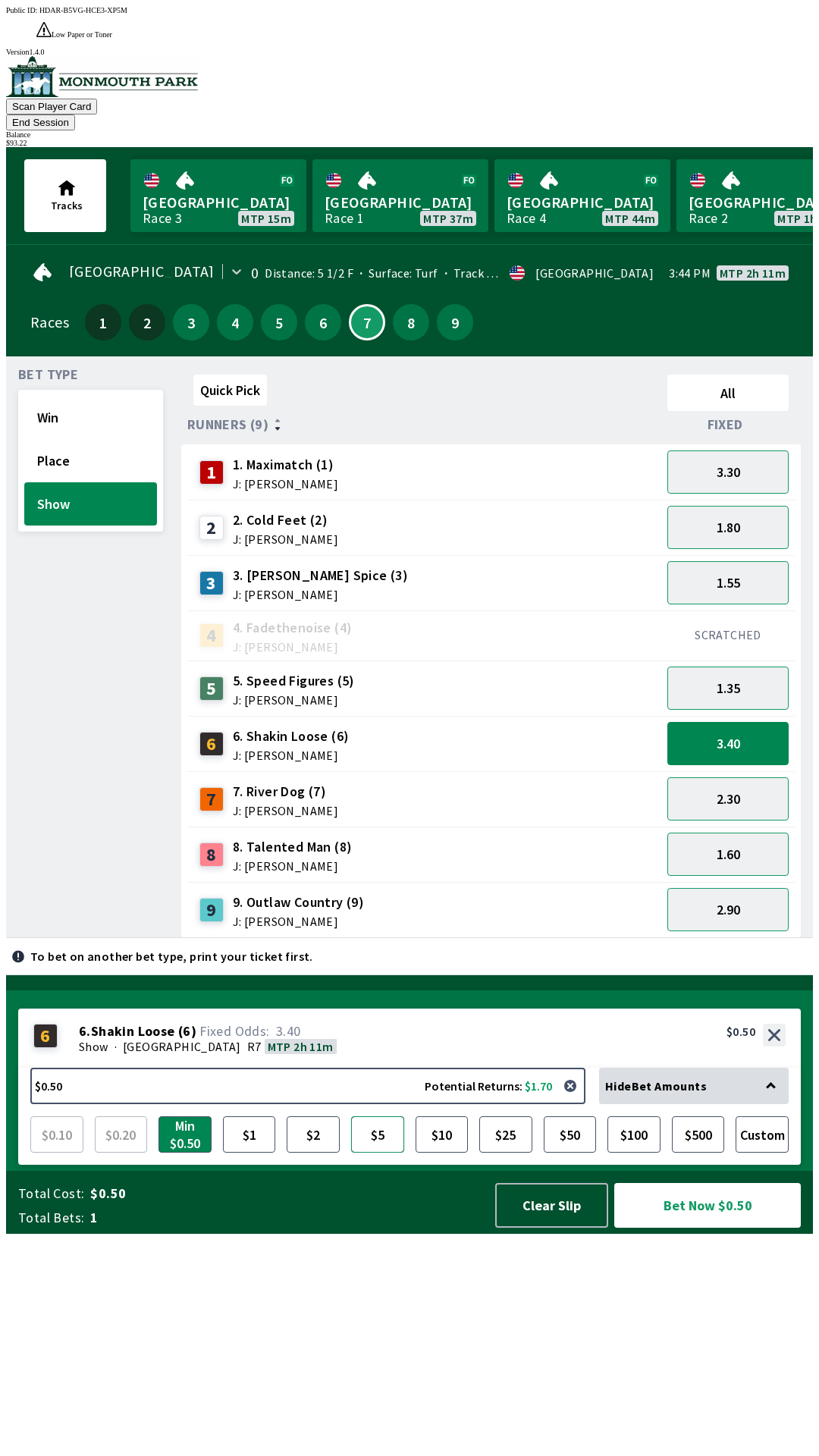
click at [369, 1153] on button "$5" at bounding box center [377, 1134] width 53 height 36
click at [660, 1228] on button "Bet Now $5.00" at bounding box center [707, 1205] width 186 height 45
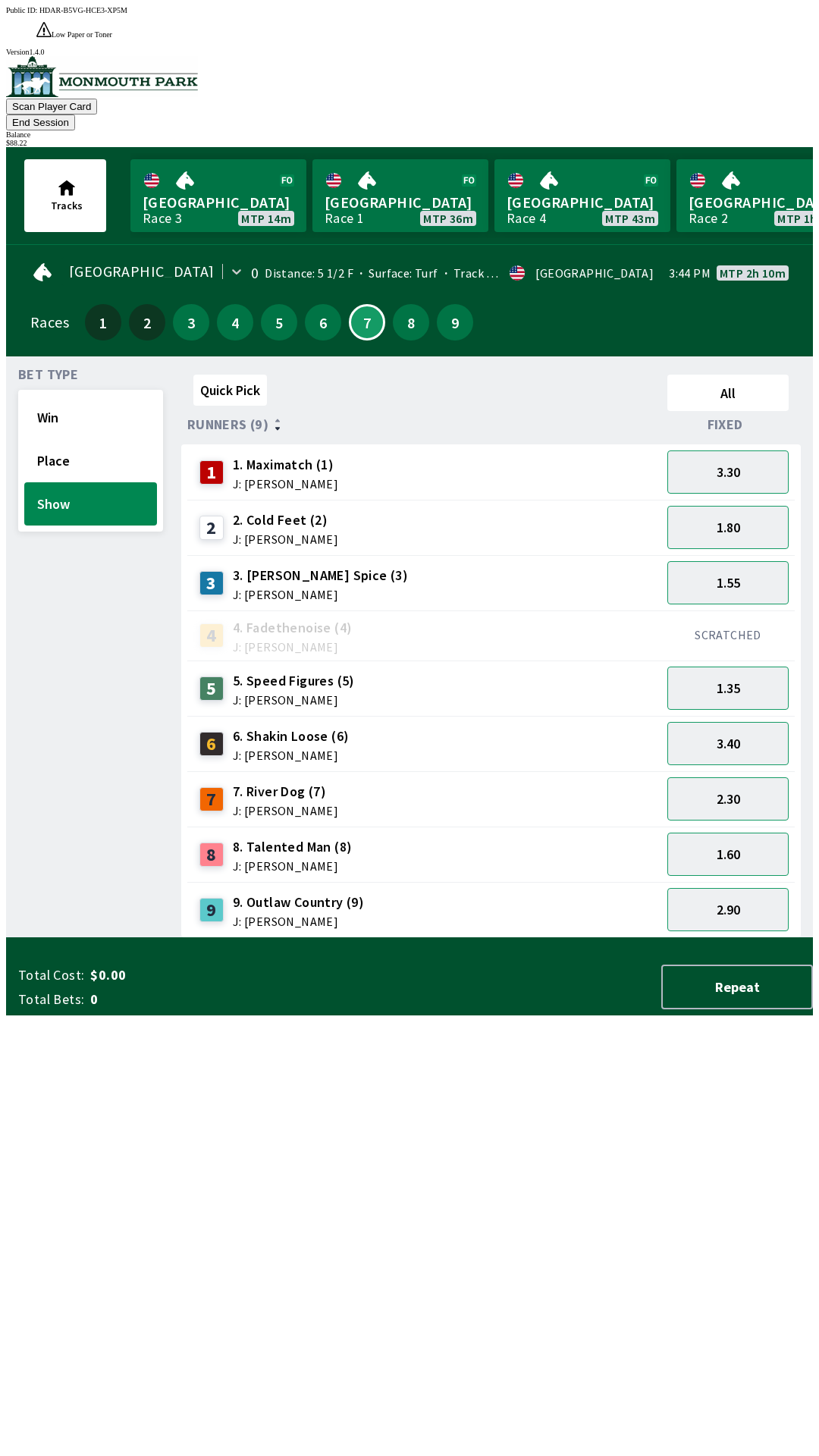
click at [166, 938] on div "Bet Type Win Place Show Quick Pick All Runners (9) Fixed 1 1. Maximatch (1) J: …" at bounding box center [415, 650] width 795 height 576
click at [405, 304] on button "8" at bounding box center [411, 322] width 36 height 36
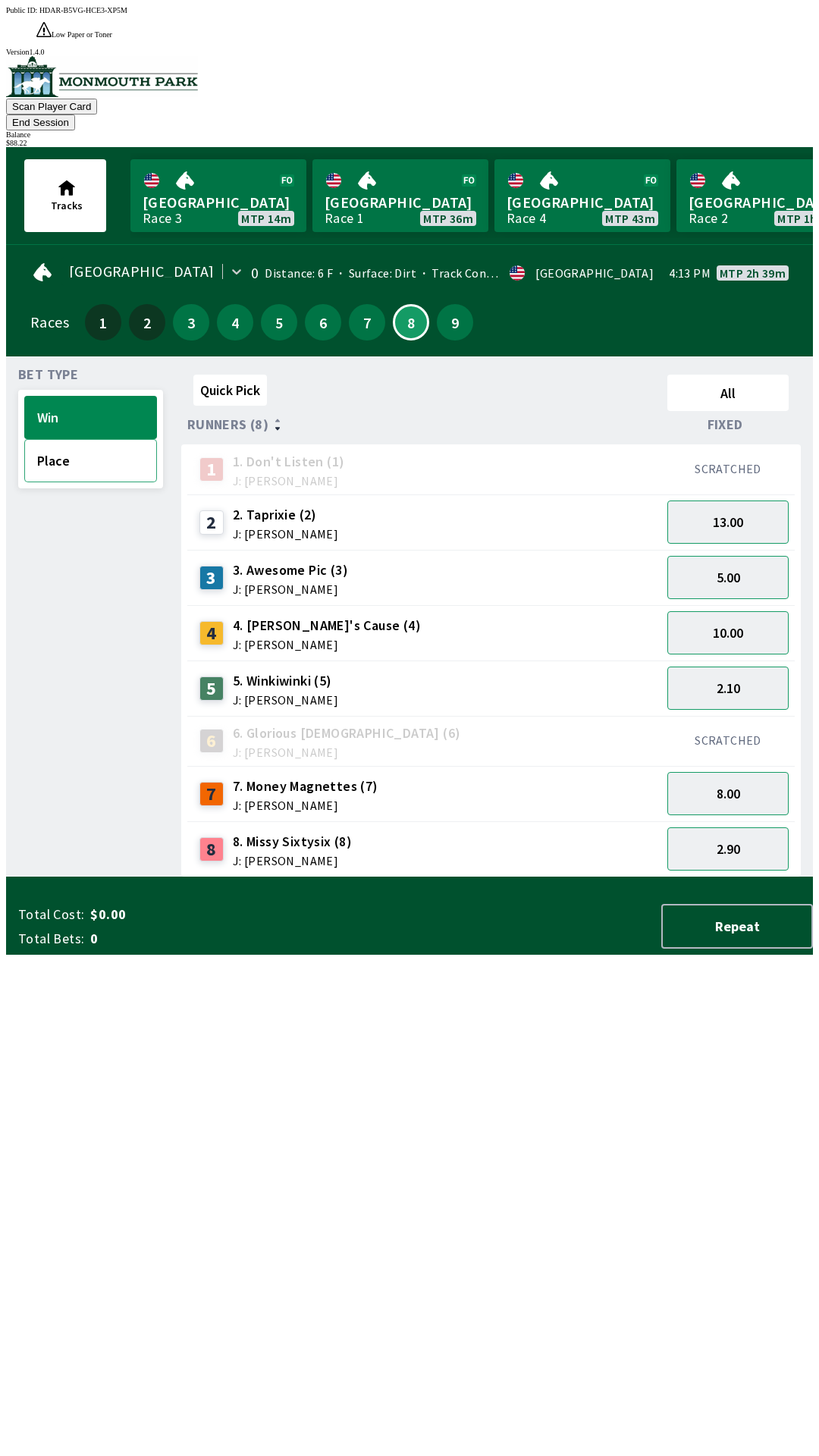
click at [103, 439] on button "Place" at bounding box center [91, 460] width 133 height 43
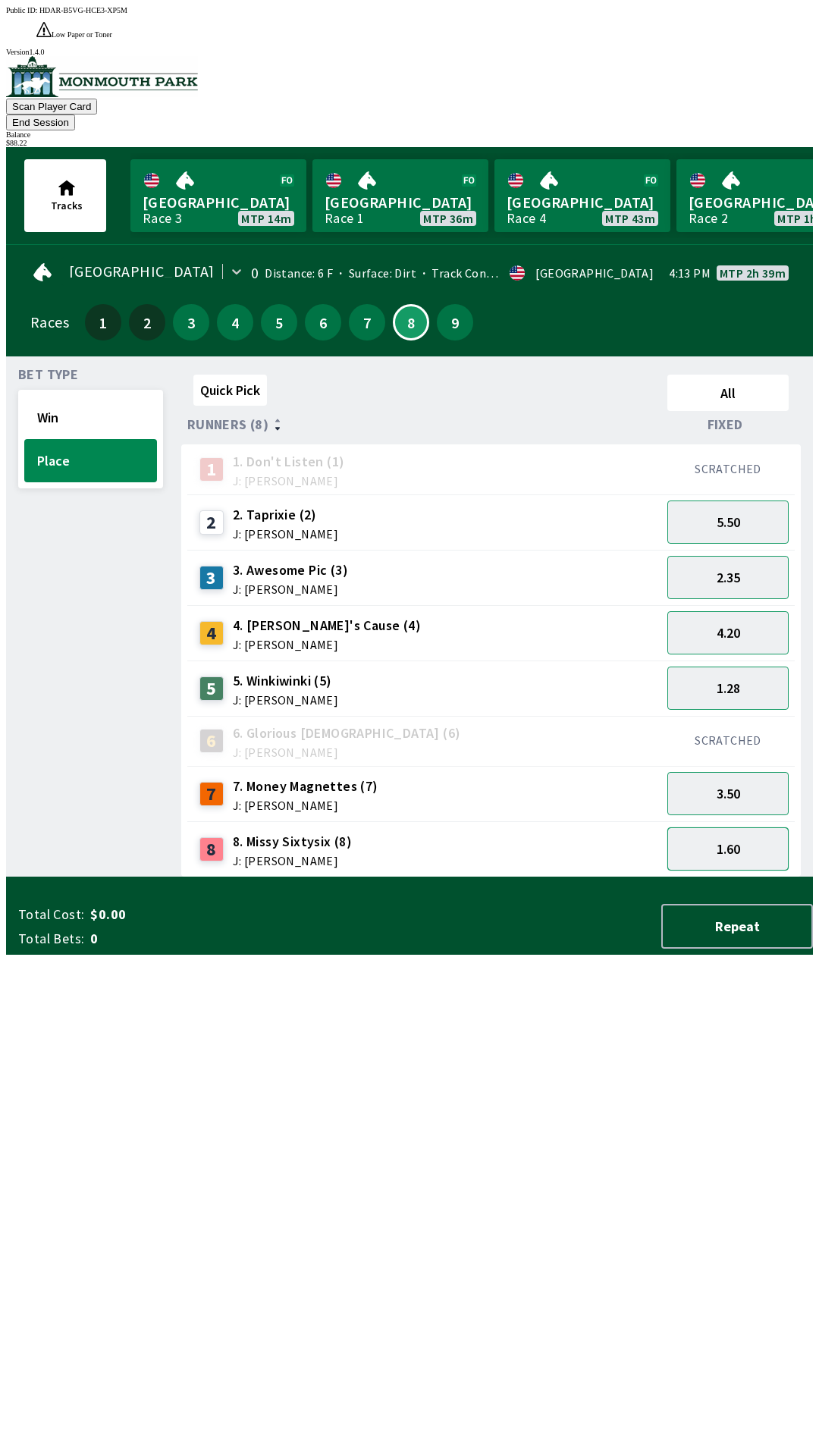
click at [723, 827] on button "1.60" at bounding box center [727, 849] width 121 height 43
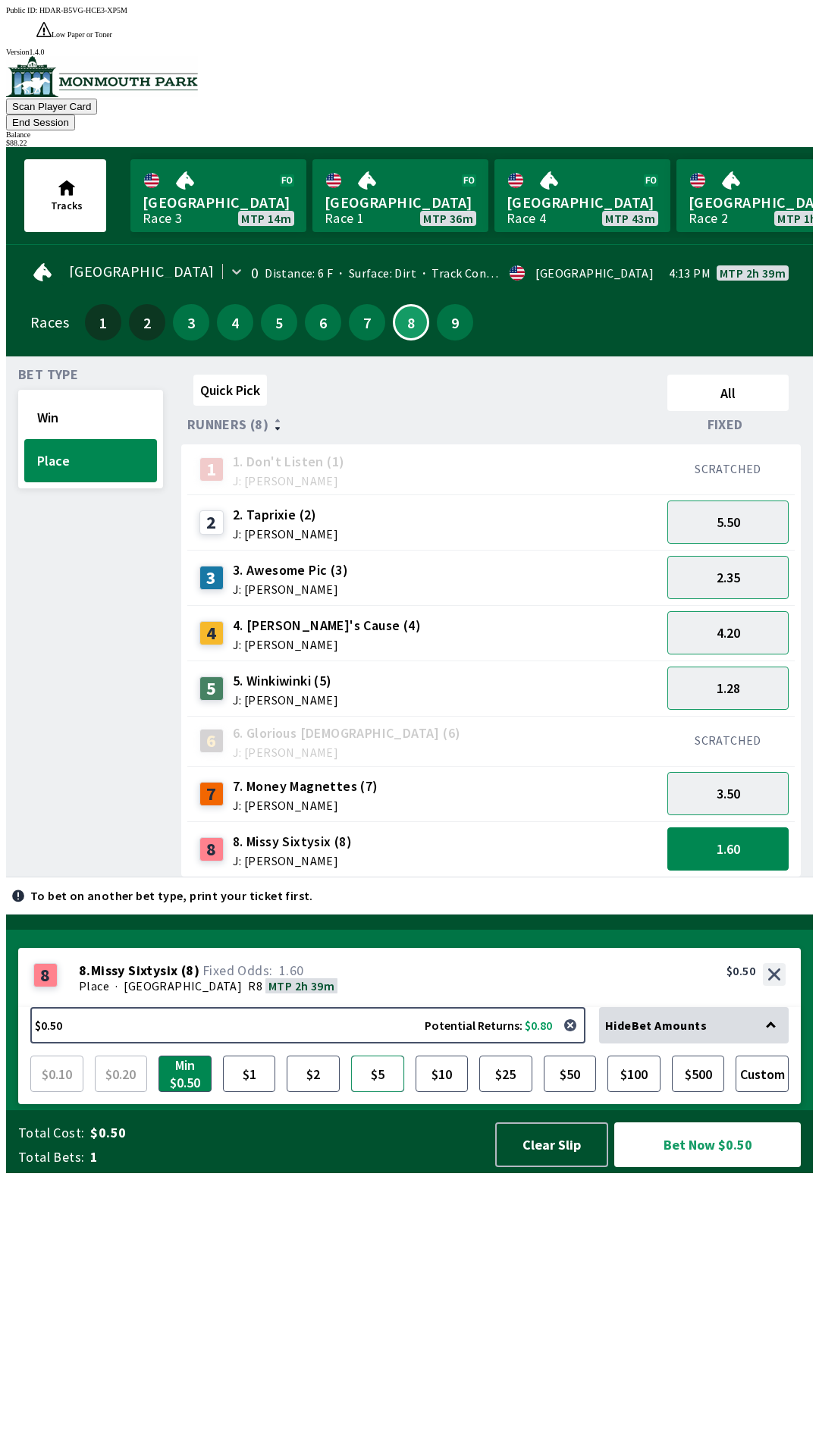
click at [377, 1092] on button "$5" at bounding box center [377, 1074] width 53 height 36
click at [678, 1167] on button "Bet Now $5.00" at bounding box center [707, 1145] width 186 height 45
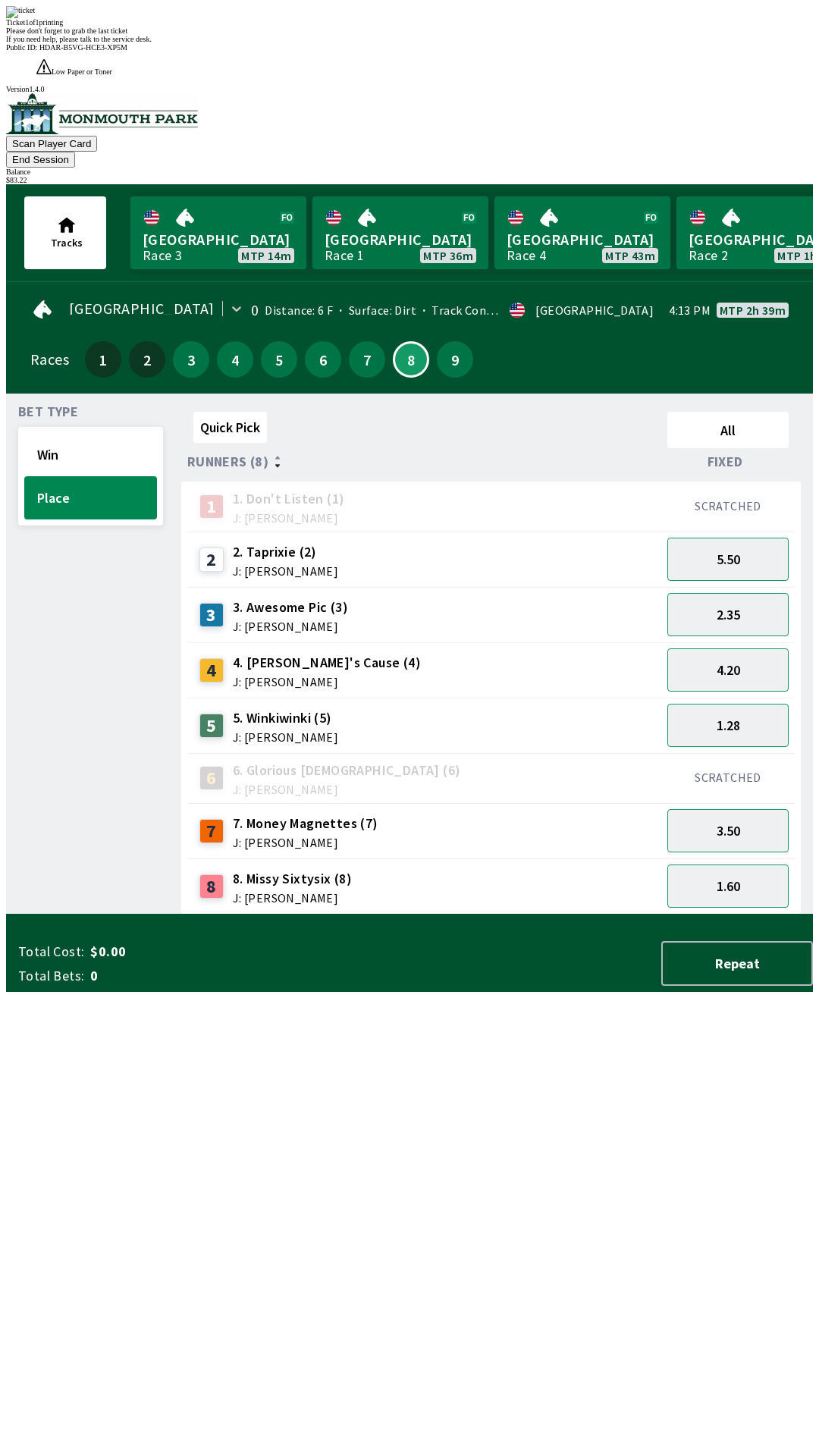
click at [172, 915] on div "Bet Type Win Place Quick Pick All Runners (8) Fixed 1 1. Don't Listen (1) J: [P…" at bounding box center [415, 657] width 795 height 515
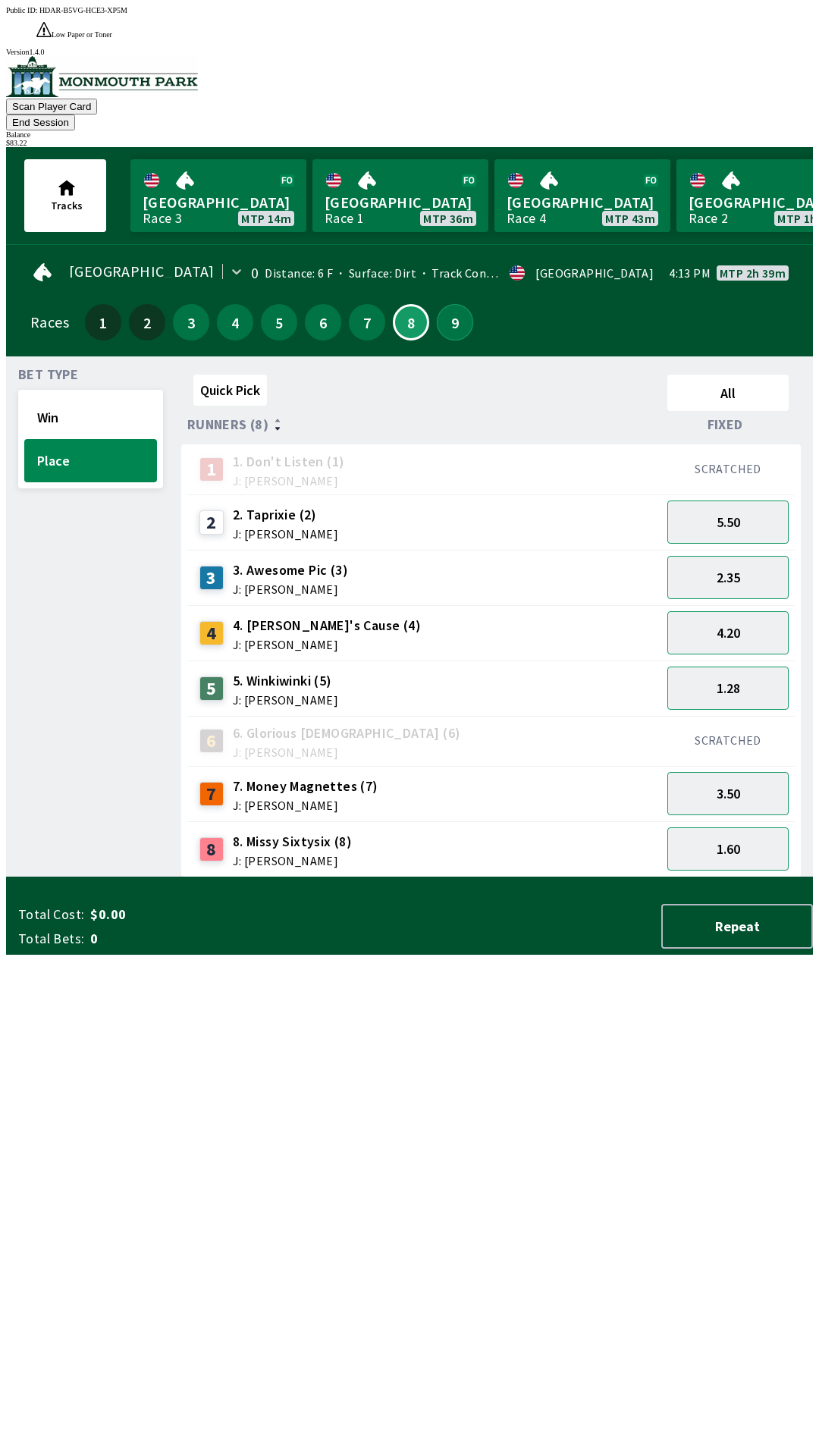
click at [460, 304] on button "9" at bounding box center [455, 322] width 36 height 36
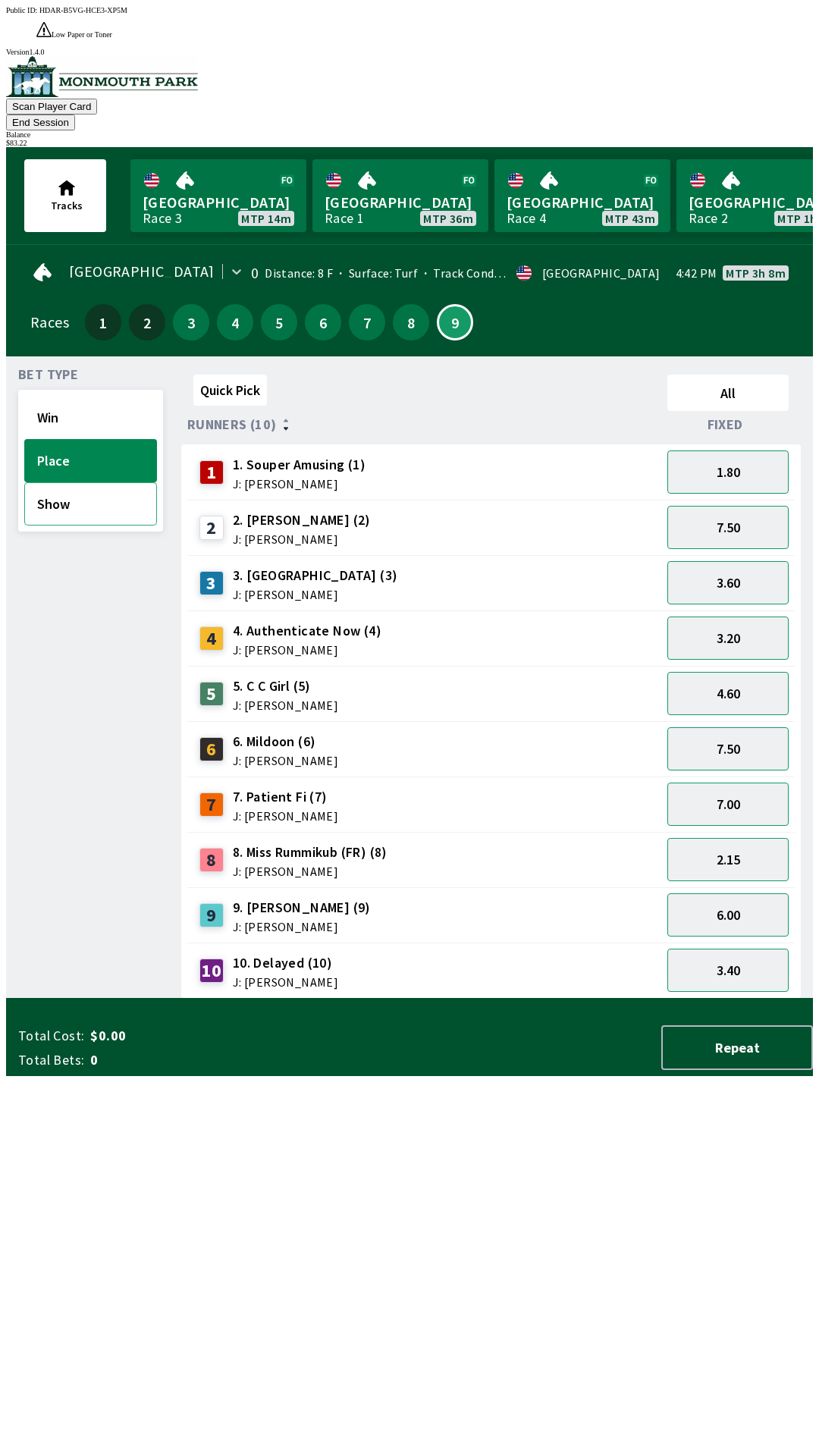
click at [117, 482] on button "Show" at bounding box center [91, 504] width 133 height 43
click at [724, 949] on button "2.35" at bounding box center [727, 970] width 121 height 43
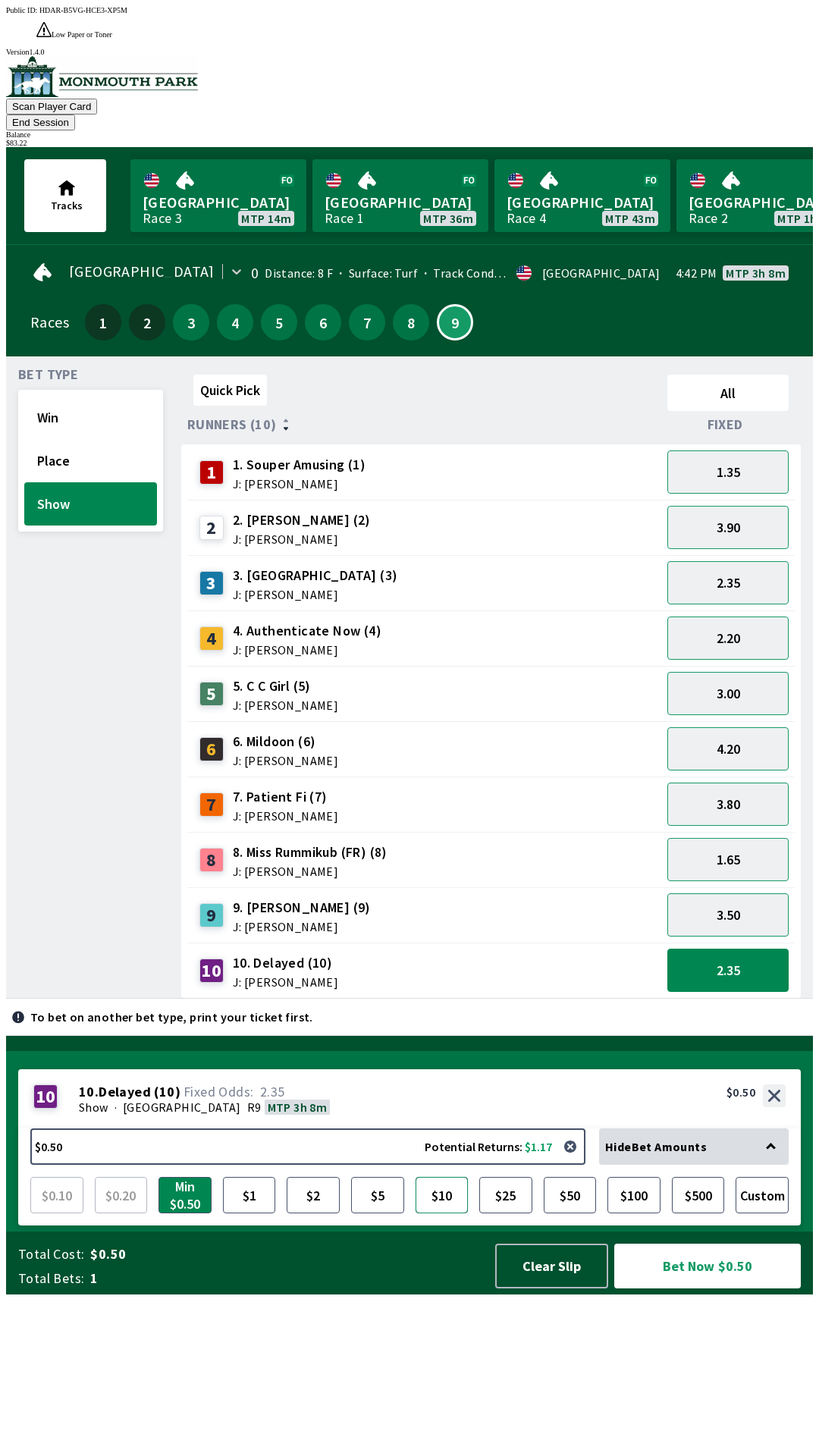
click at [436, 1213] on button "$10" at bounding box center [441, 1195] width 53 height 36
click at [666, 1289] on button "Bet Now $10.00" at bounding box center [707, 1266] width 186 height 45
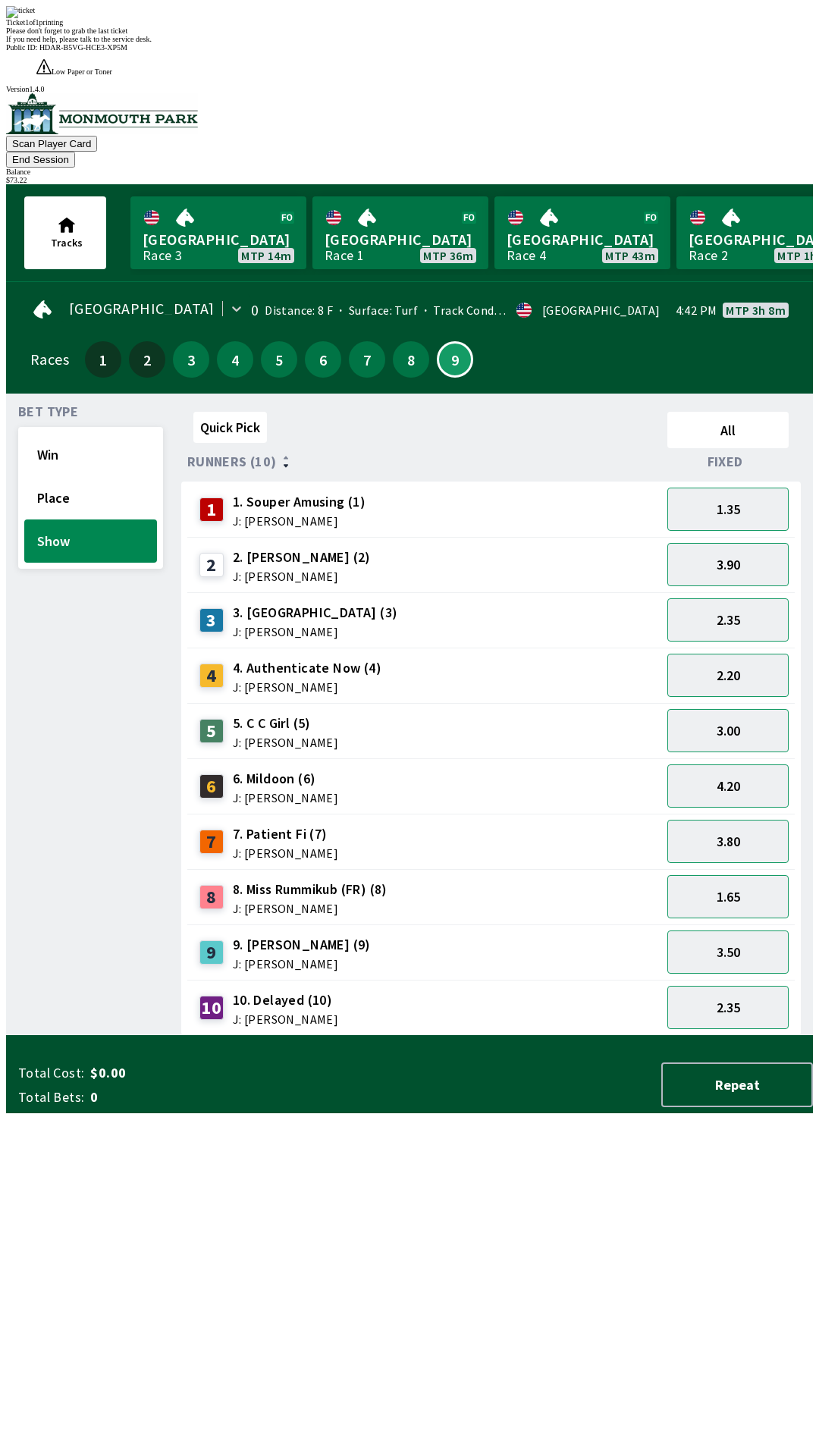
click at [359, 1036] on div "Quick Pick All Runners (10) Fixed 1 1. Souper Amusing (1) J: [PERSON_NAME] 1.35…" at bounding box center [497, 720] width 631 height 630
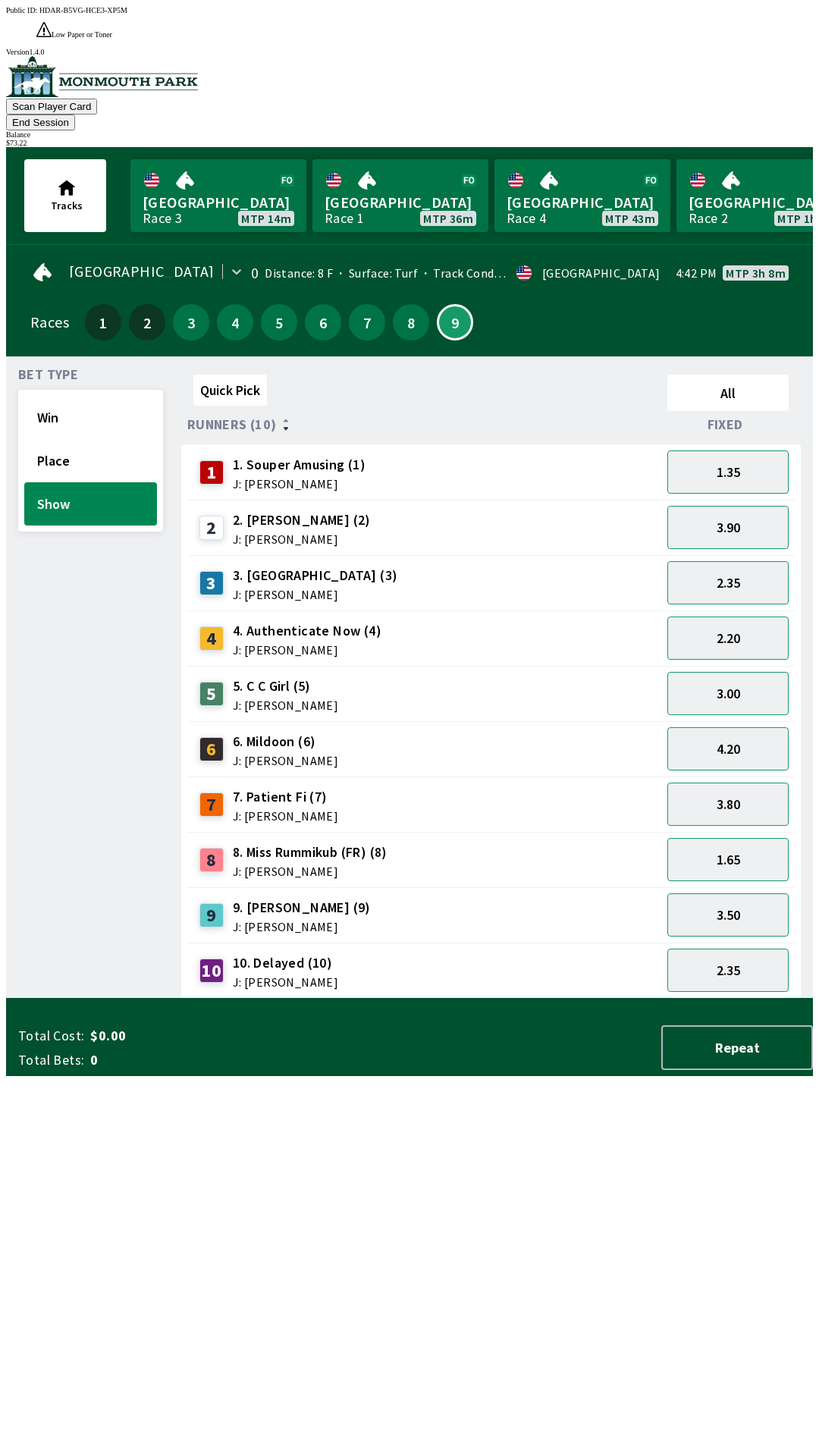
click at [75, 114] on button "End Session" at bounding box center [40, 122] width 69 height 16
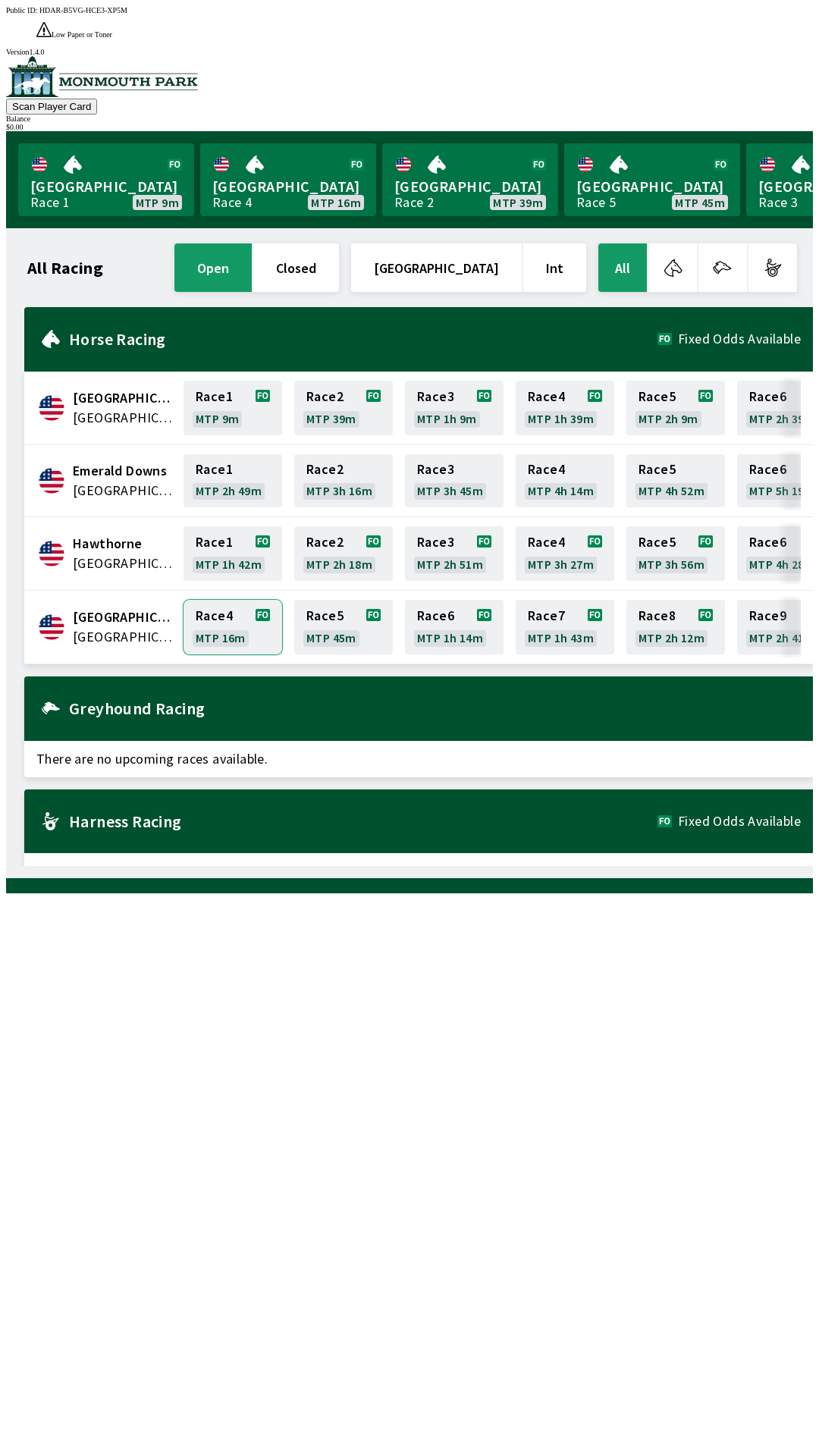
click at [220, 600] on link "Race 4 MTP 16m" at bounding box center [233, 627] width 99 height 55
